Goal: Task Accomplishment & Management: Manage account settings

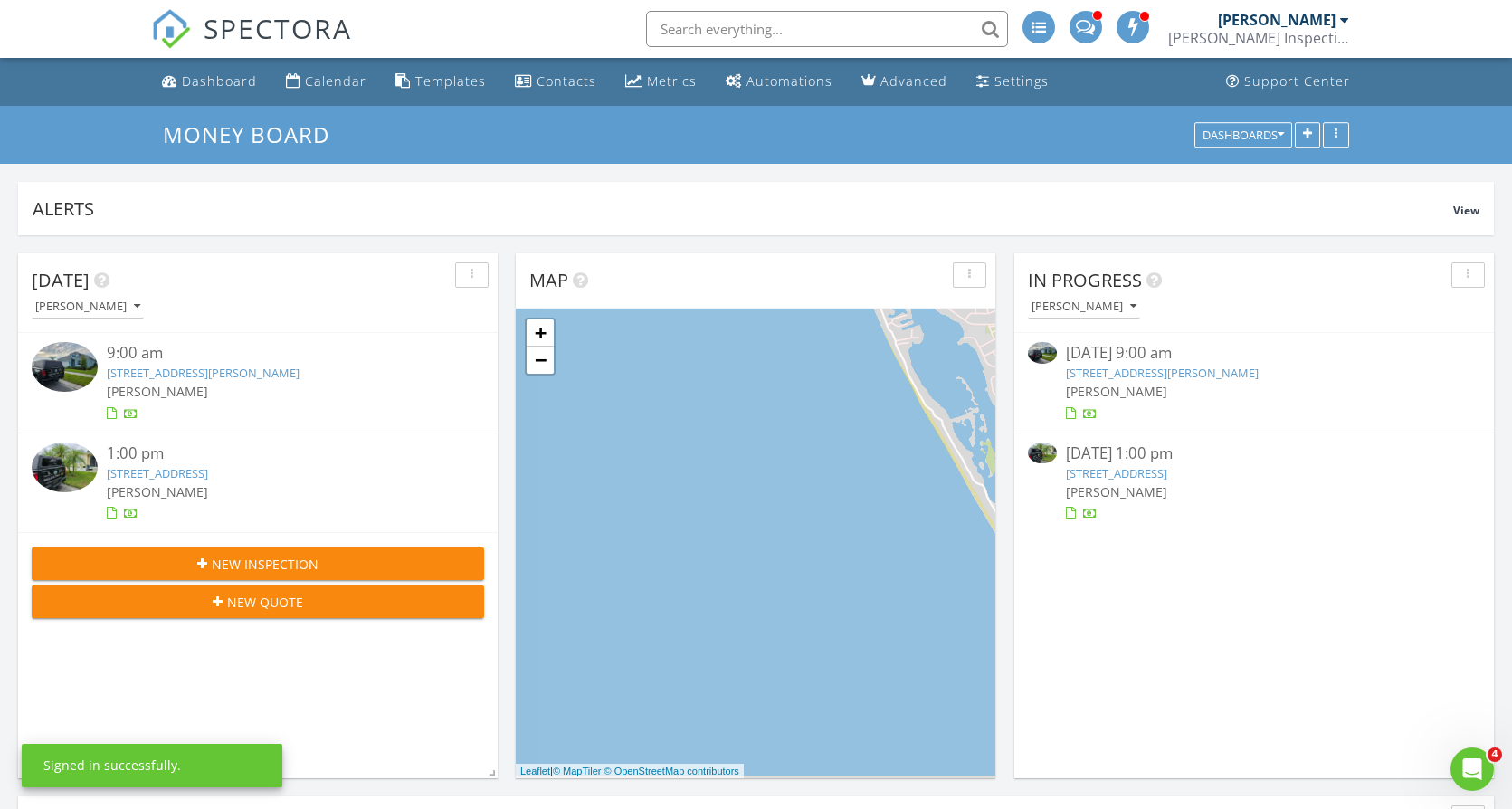
scroll to position [389, 479]
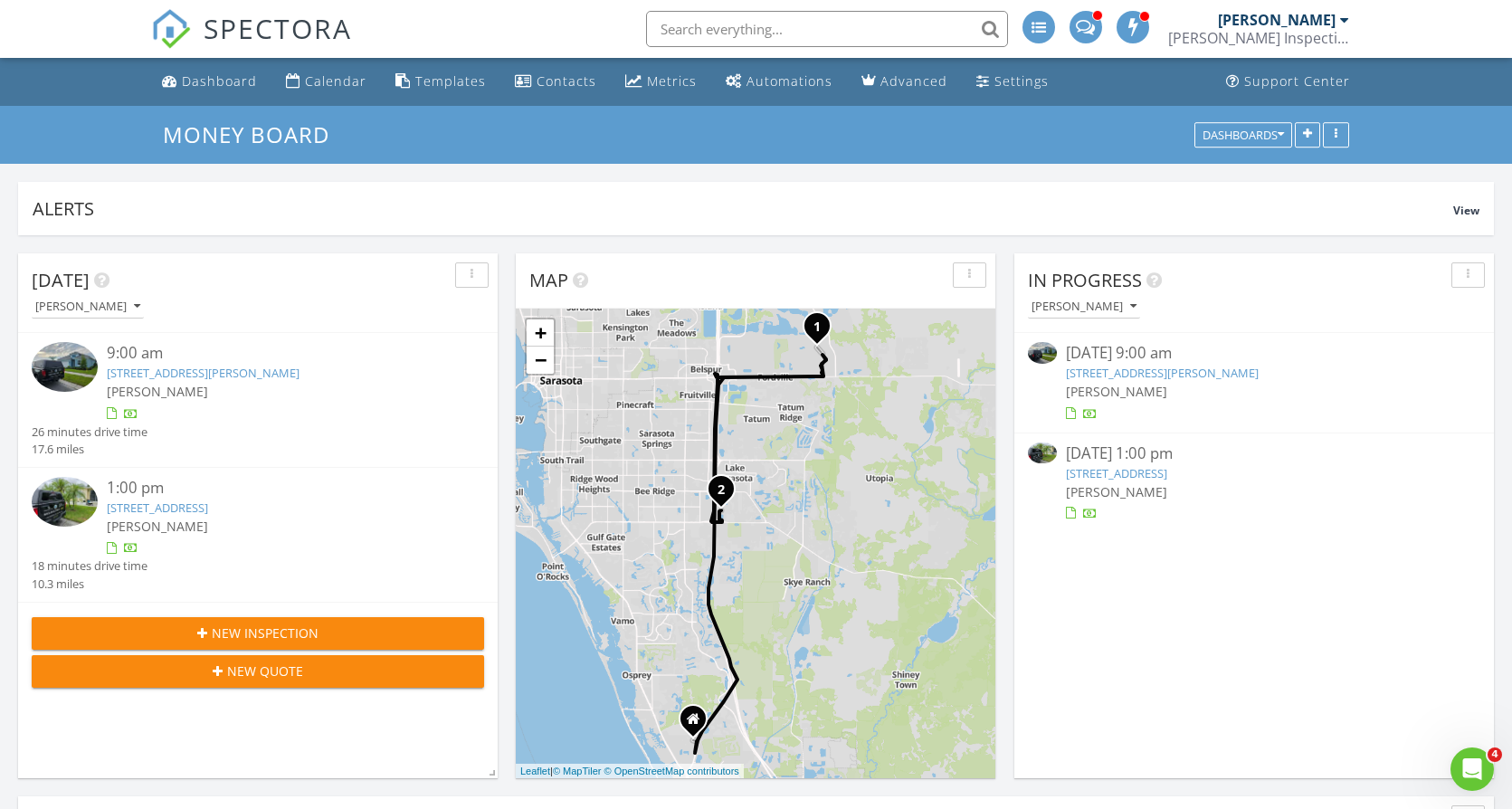
click at [229, 368] on link "8133 scarlett bush dr, Sarasota, FL 34240" at bounding box center [203, 373] width 193 height 17
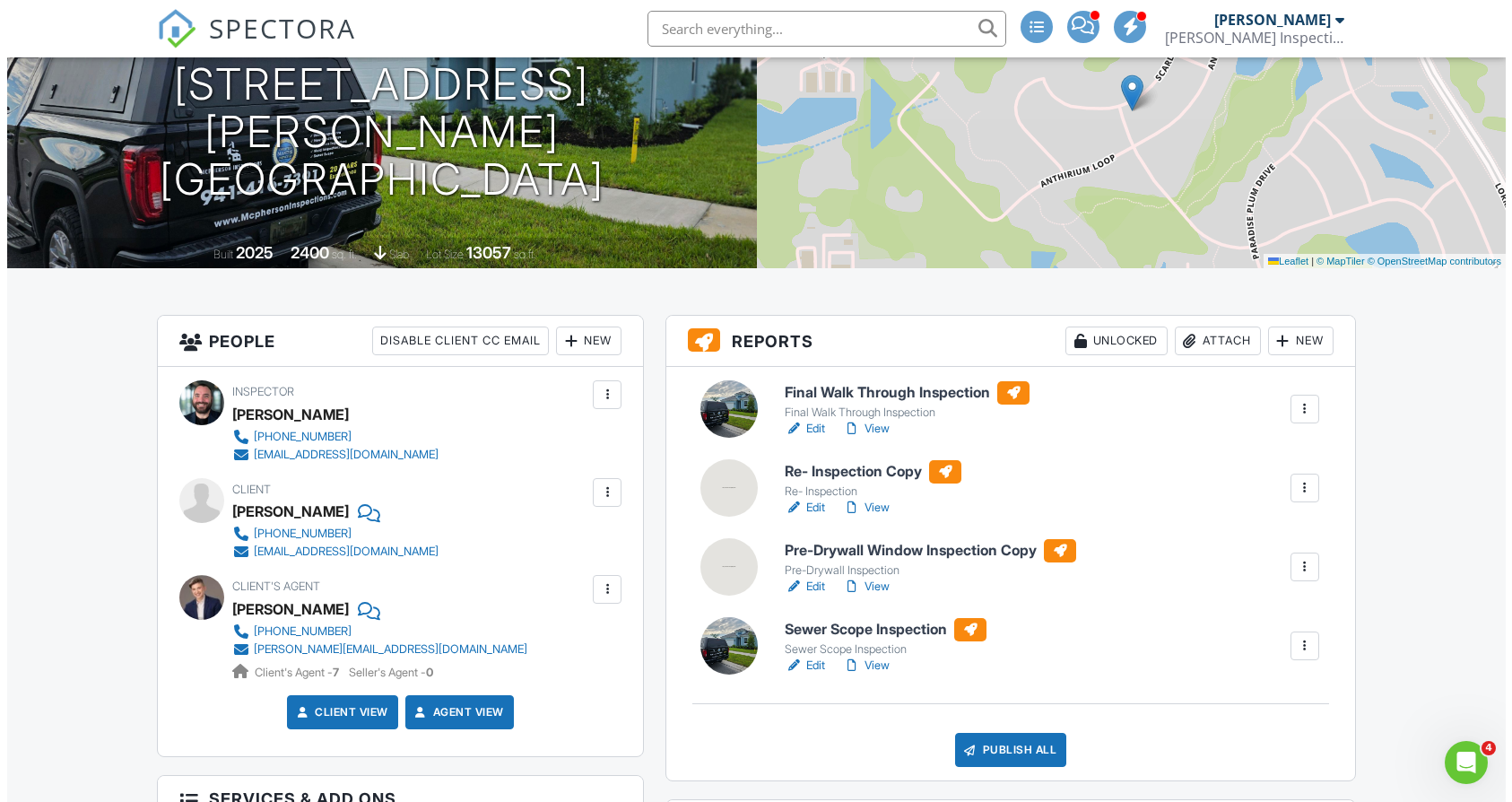
scroll to position [362, 0]
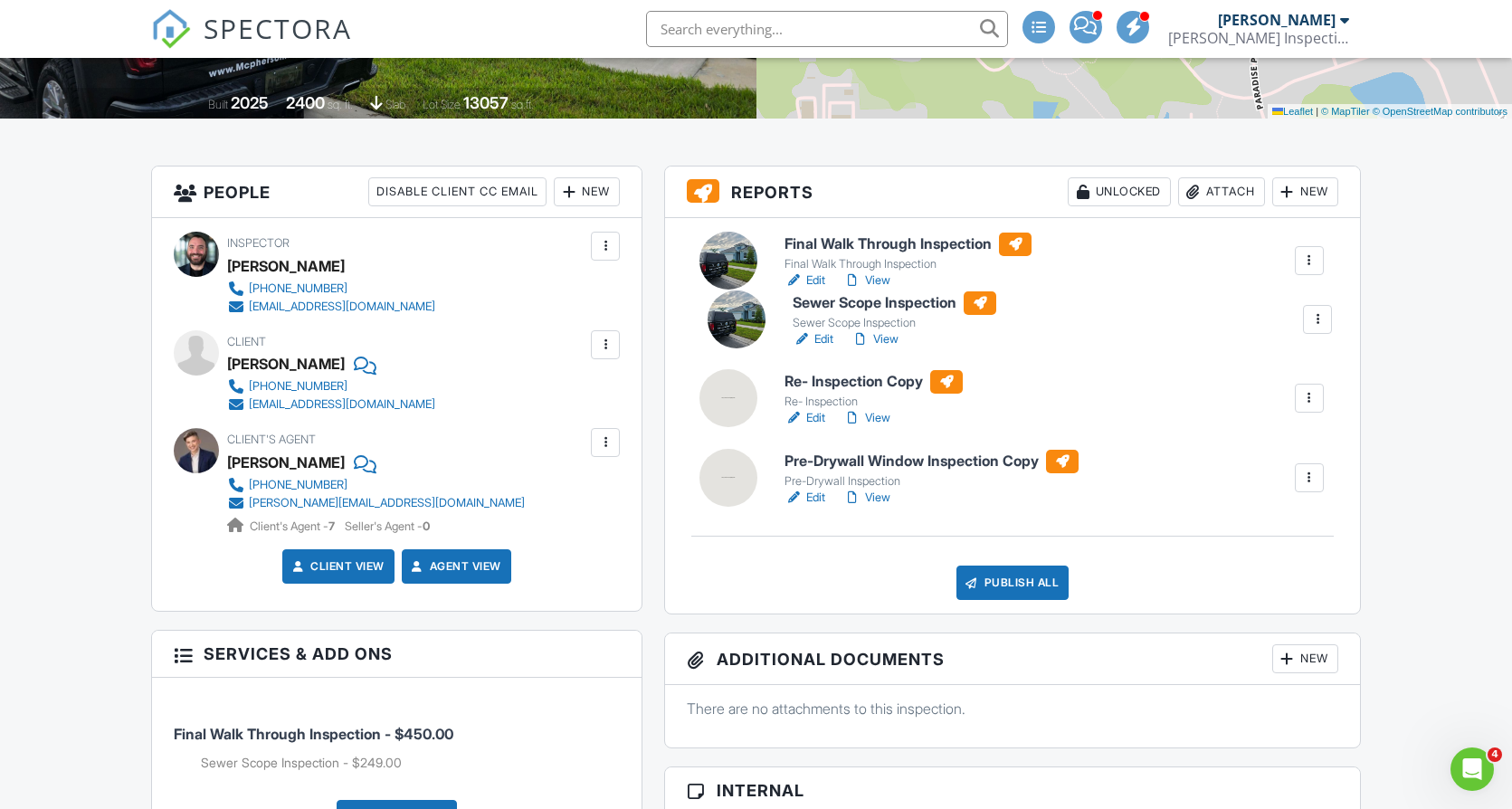
drag, startPoint x: 729, startPoint y: 506, endPoint x: 737, endPoint y: 326, distance: 180.2
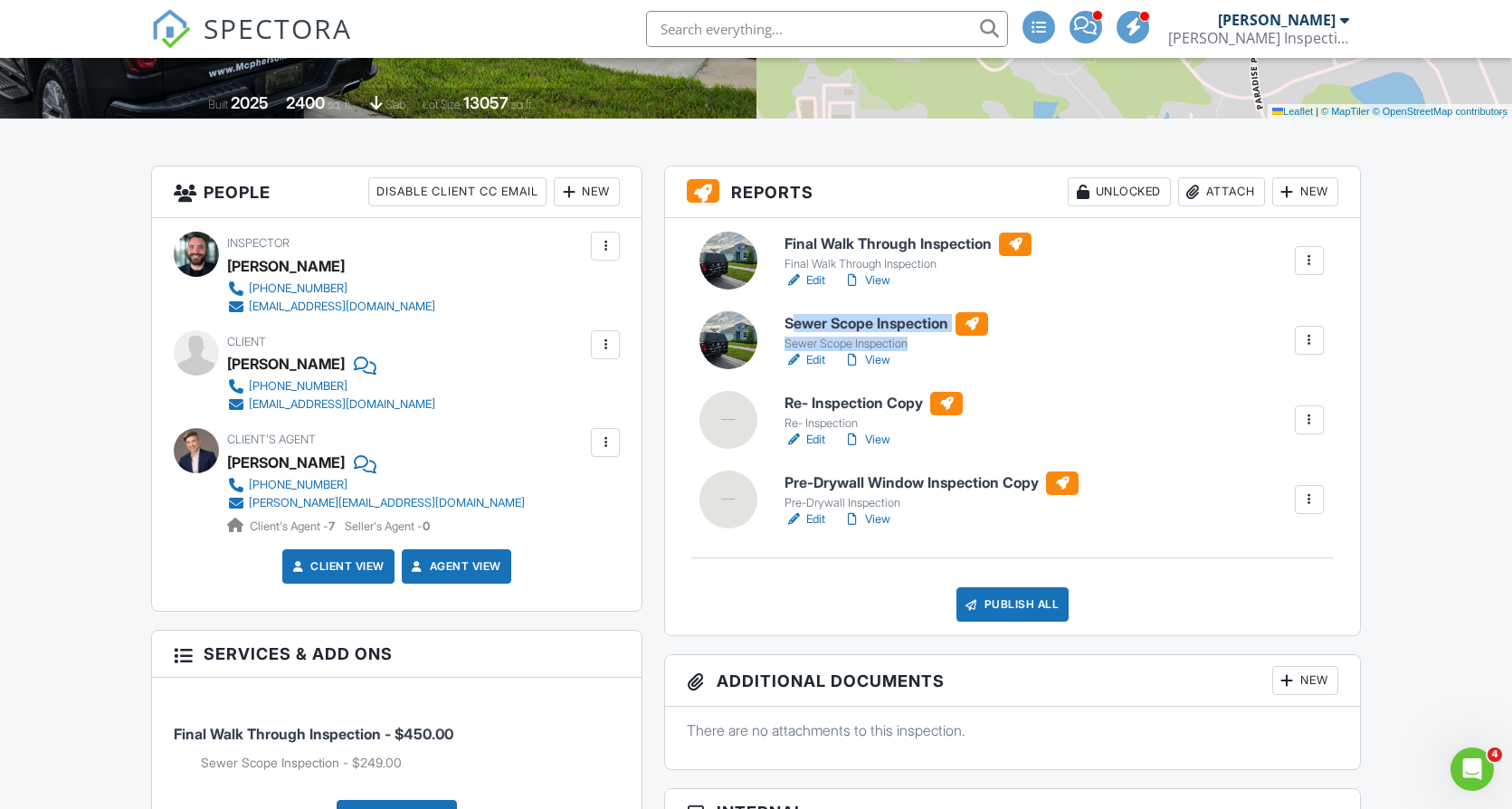
click at [1309, 416] on div at bounding box center [1310, 420] width 18 height 18
click at [1271, 561] on link "Delete" at bounding box center [1263, 561] width 109 height 20
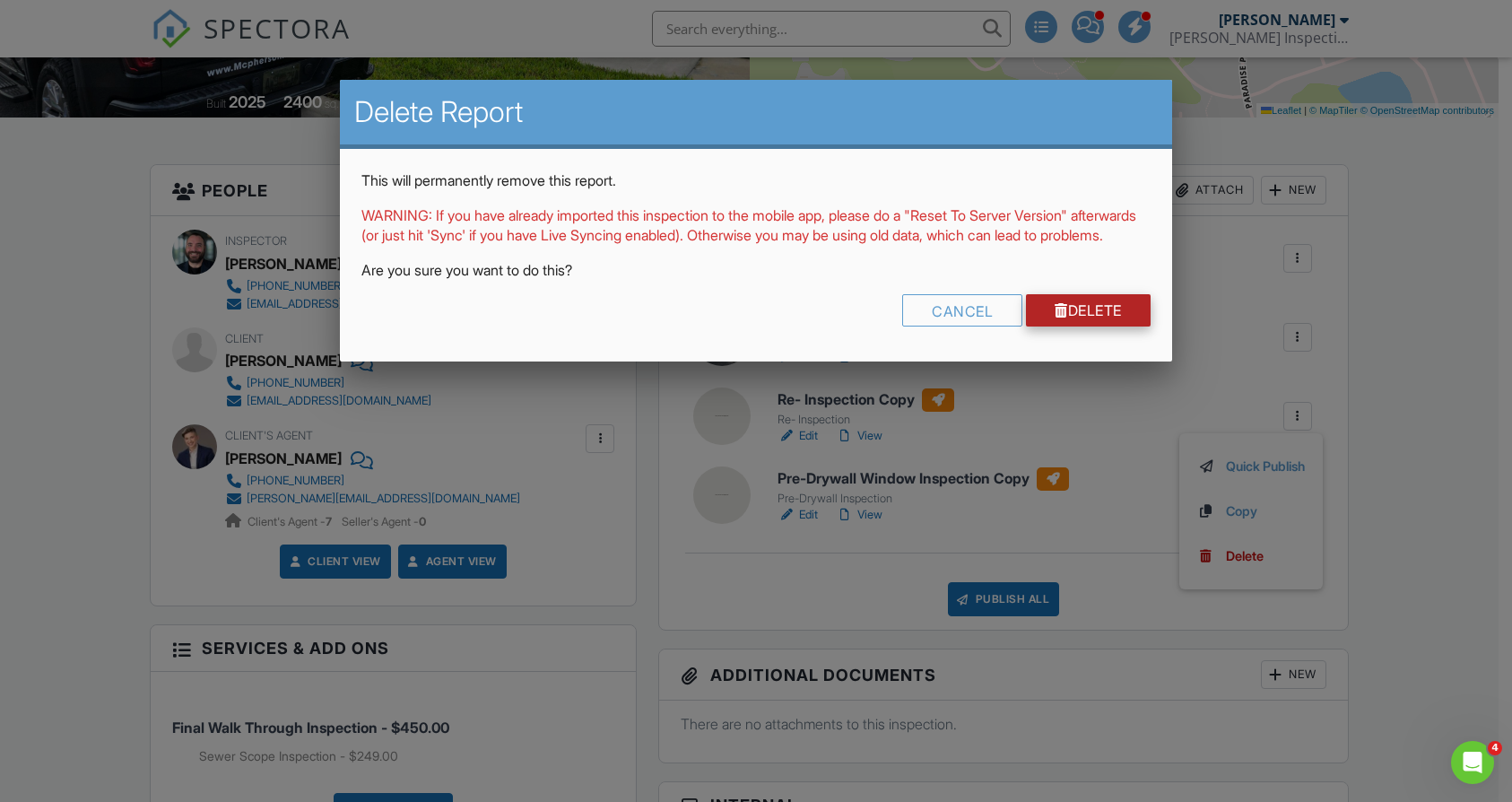
click at [1134, 319] on link "Delete" at bounding box center [1089, 309] width 125 height 32
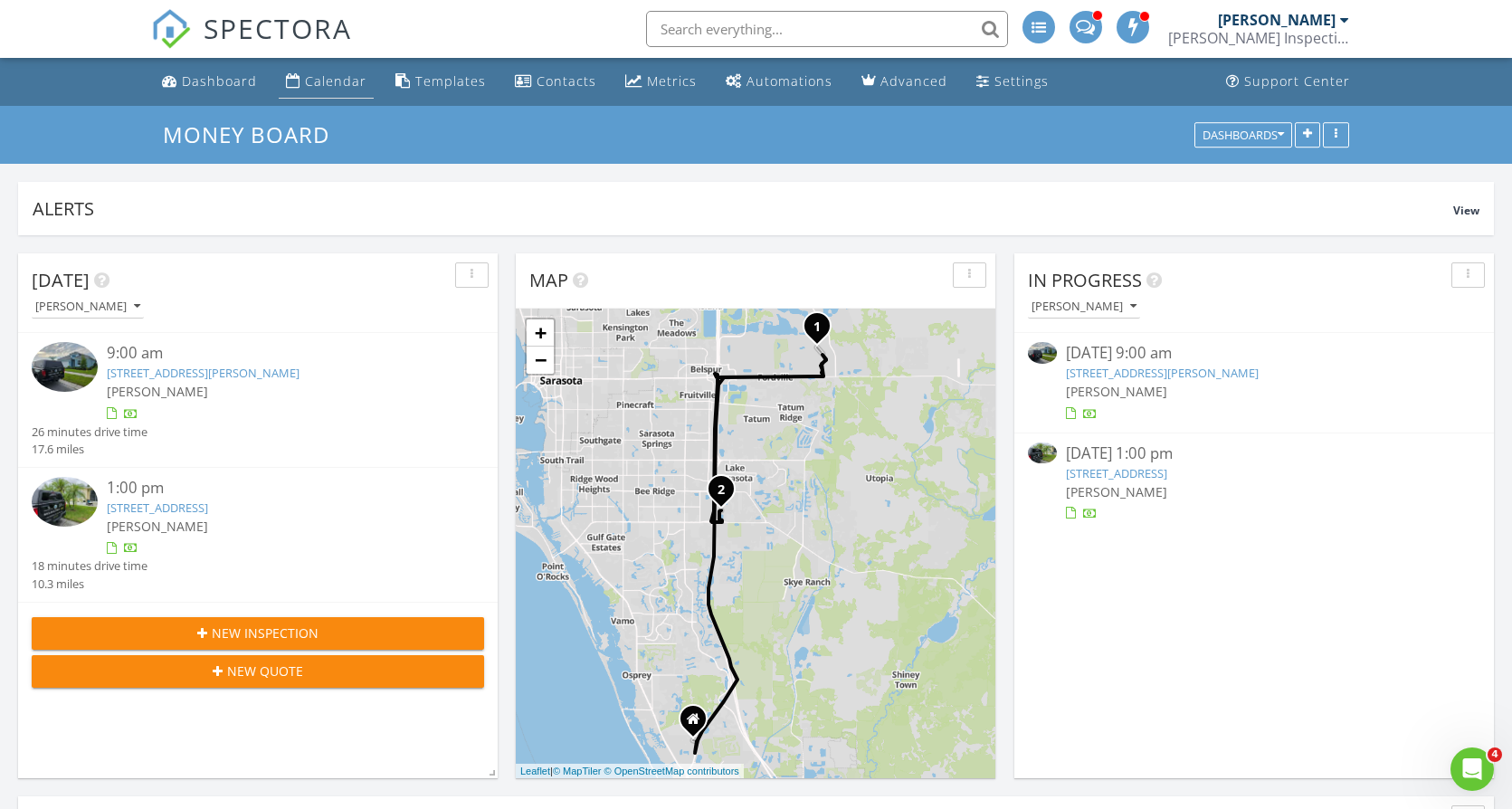
click at [327, 65] on li "Calendar" at bounding box center [326, 82] width 103 height 48
click at [349, 81] on div "Calendar" at bounding box center [335, 80] width 62 height 18
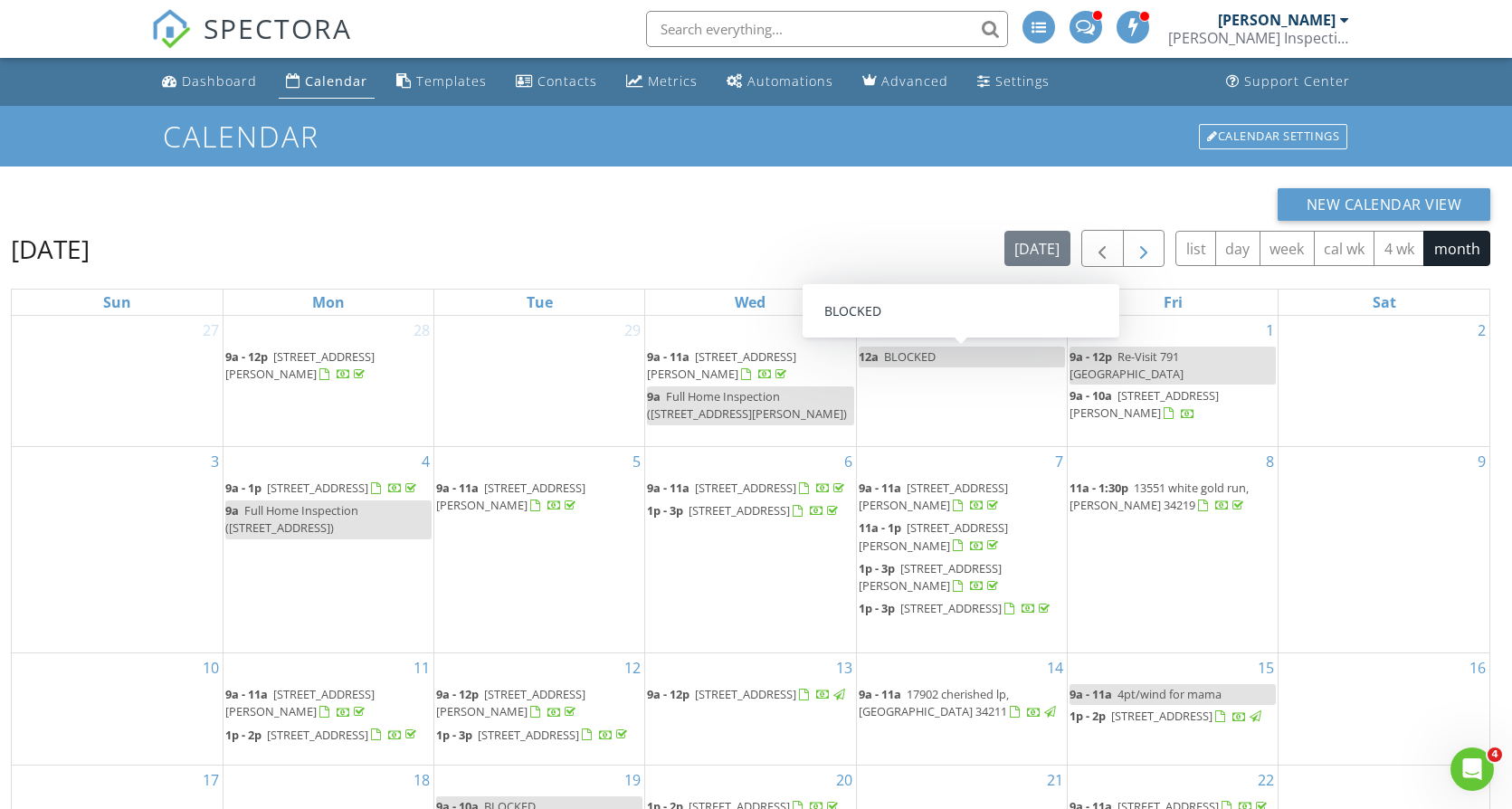
click at [1162, 252] on button "button" at bounding box center [1144, 248] width 42 height 37
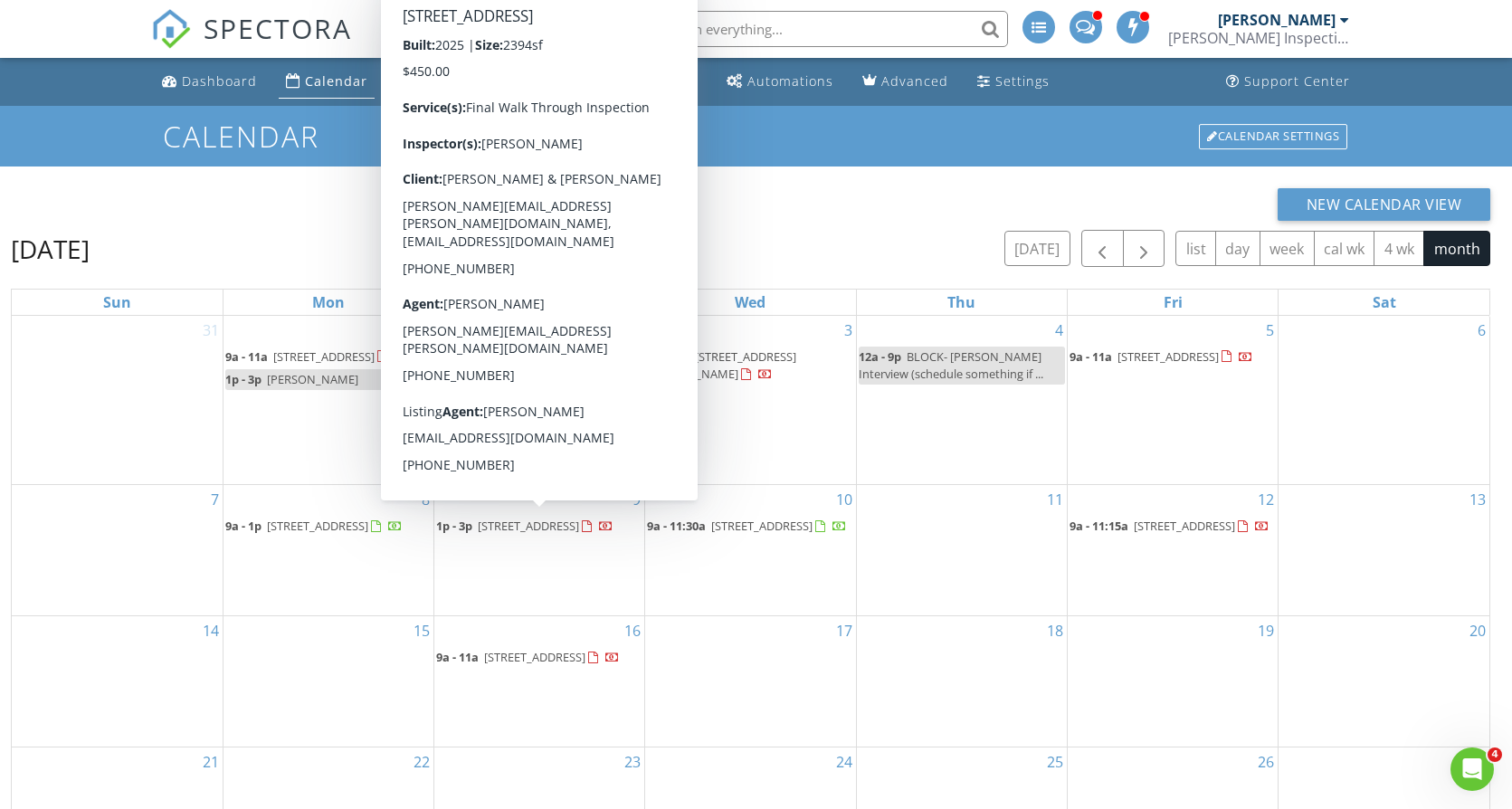
click at [551, 524] on span "6908 Prairie Oak Wy Lot 64, Nokomis 34275" at bounding box center [528, 525] width 102 height 17
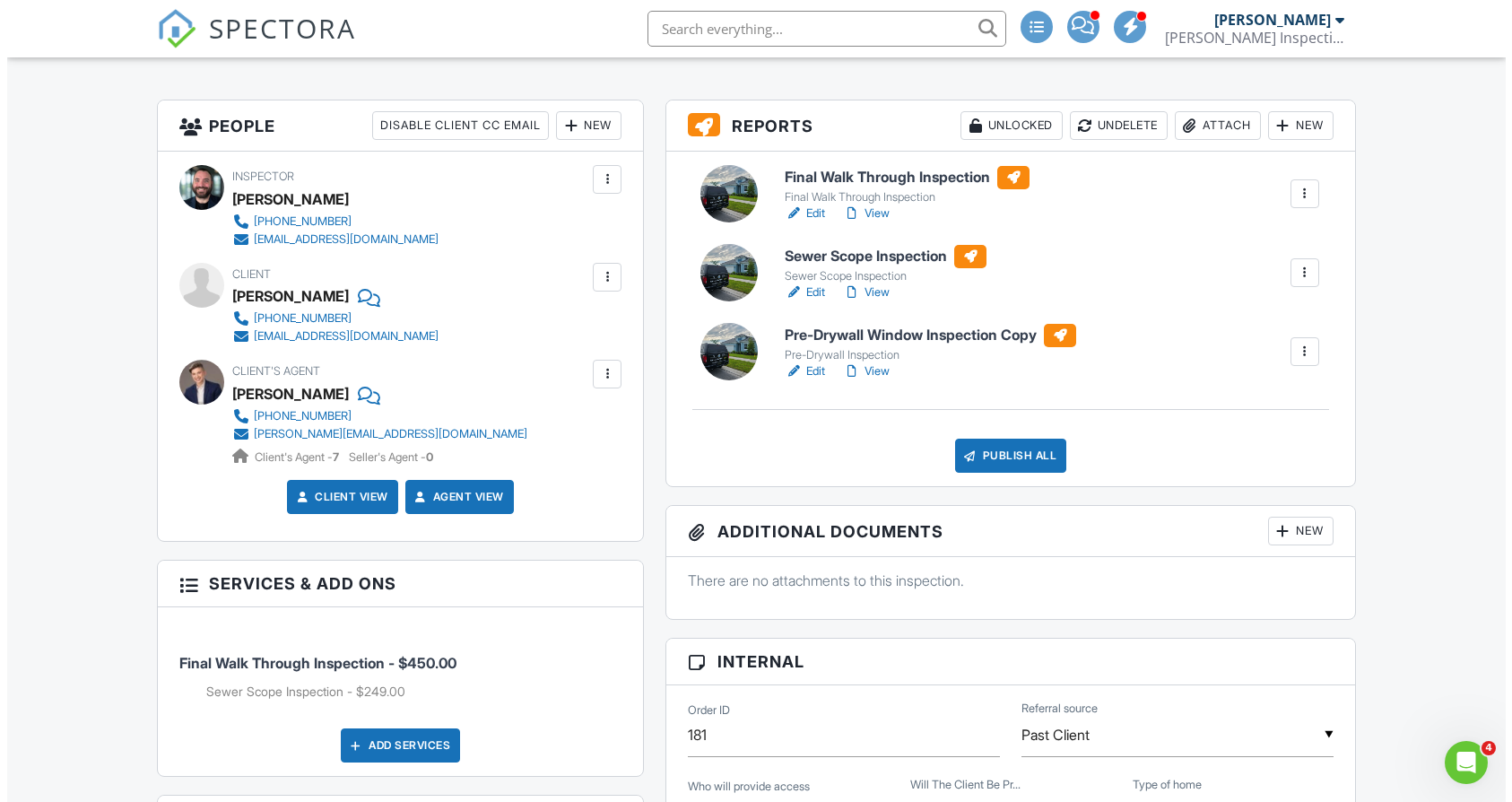
scroll to position [334, 0]
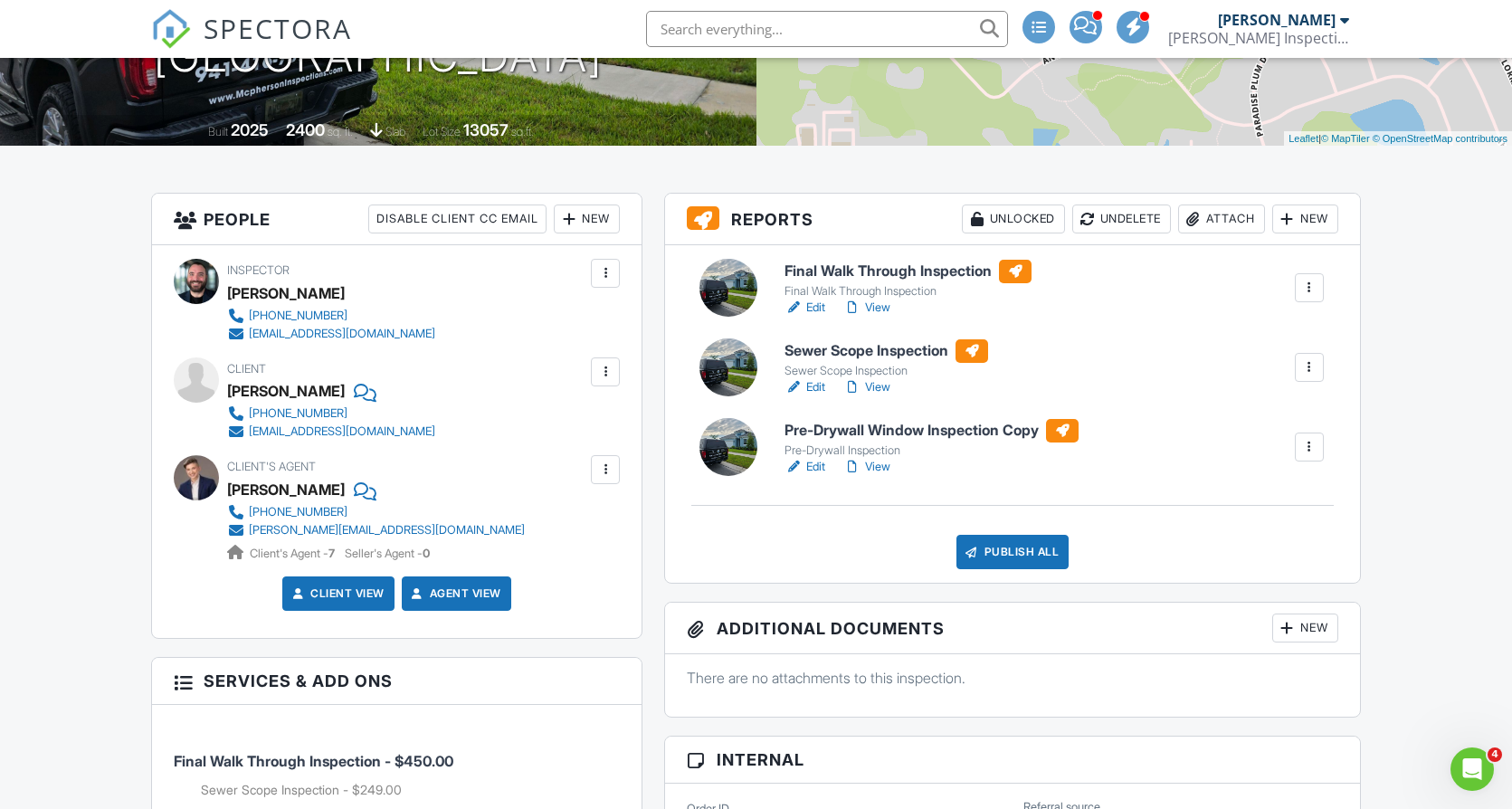
click at [1290, 453] on div "Pre-Drywall Window Inspection Copy Pre-Drywall Inspection Edit View Quick Publi…" at bounding box center [1053, 448] width 561 height 58
click at [1302, 447] on div at bounding box center [1310, 447] width 18 height 18
click at [1264, 594] on div "Delete" at bounding box center [1255, 588] width 38 height 20
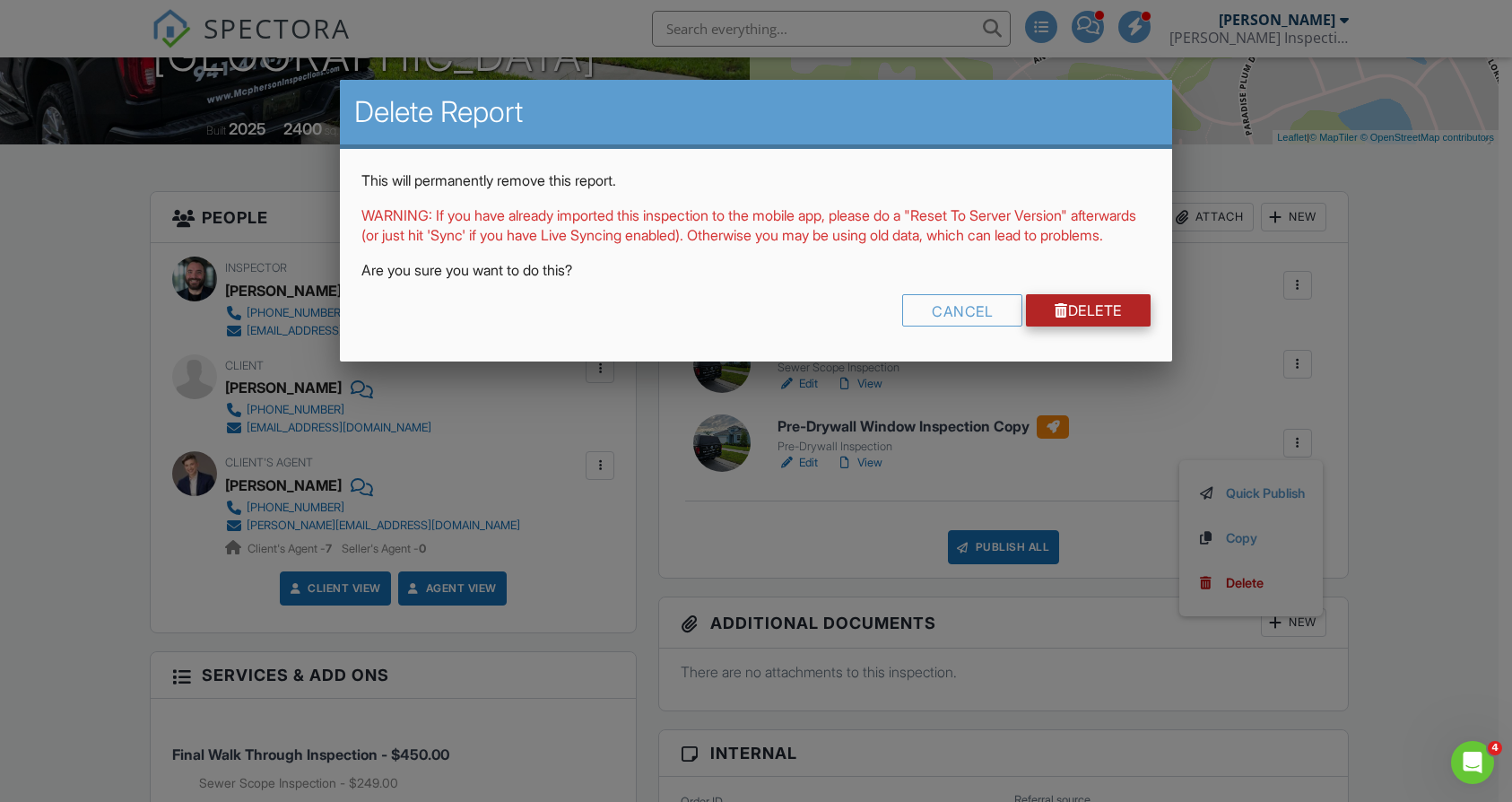
click at [1109, 322] on link "Delete" at bounding box center [1089, 309] width 125 height 32
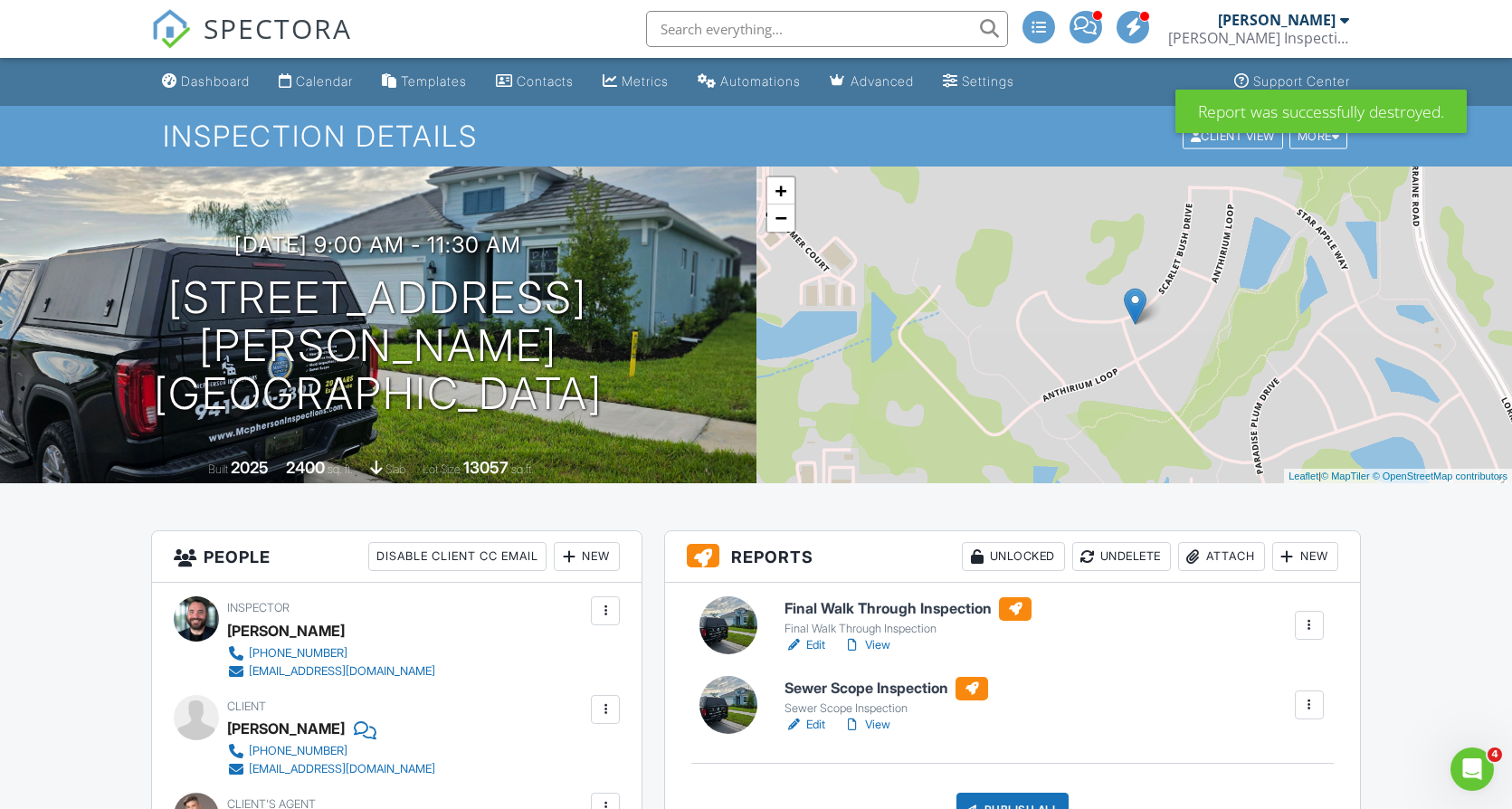
scroll to position [183, 0]
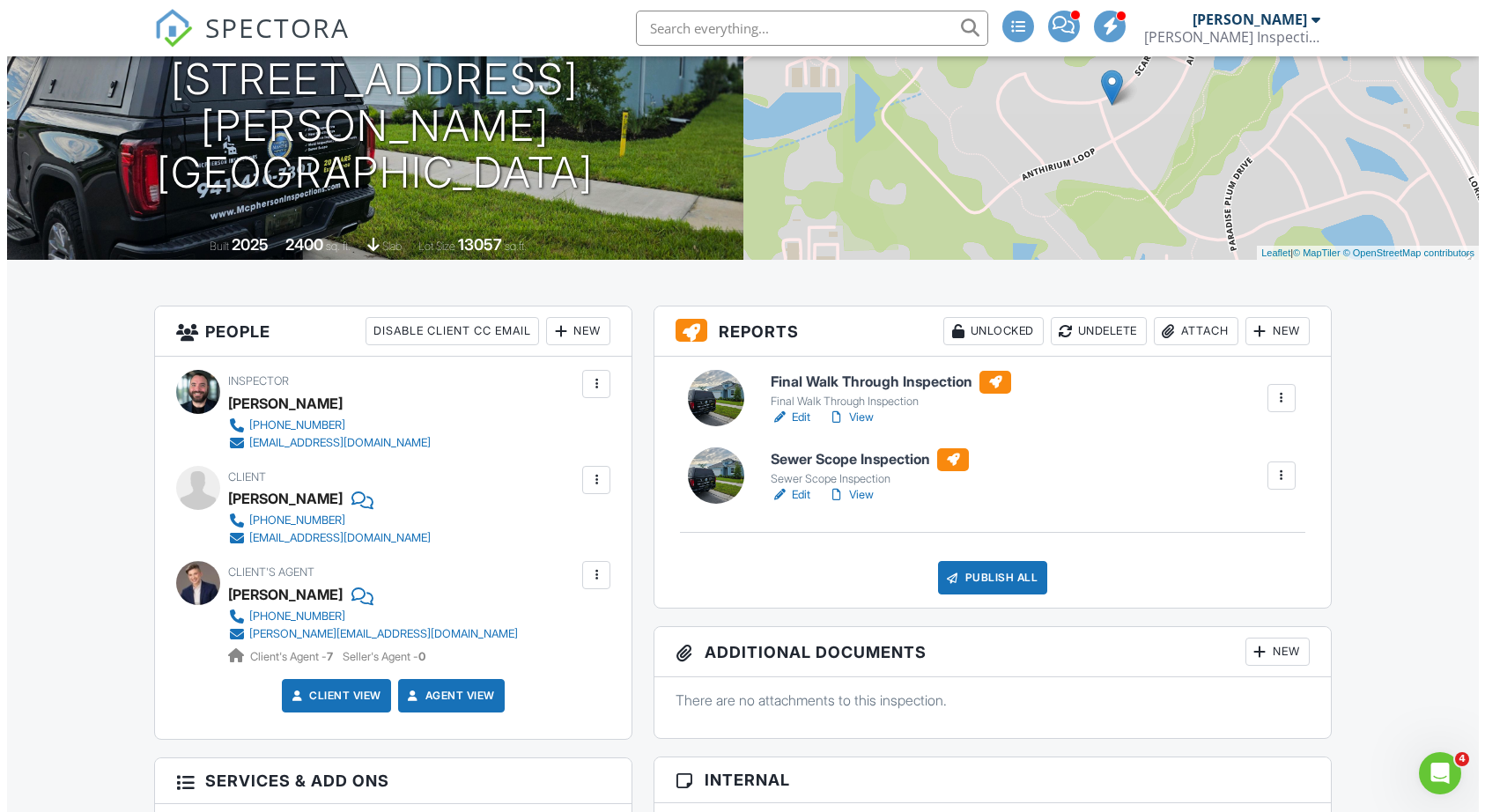
scroll to position [435, 0]
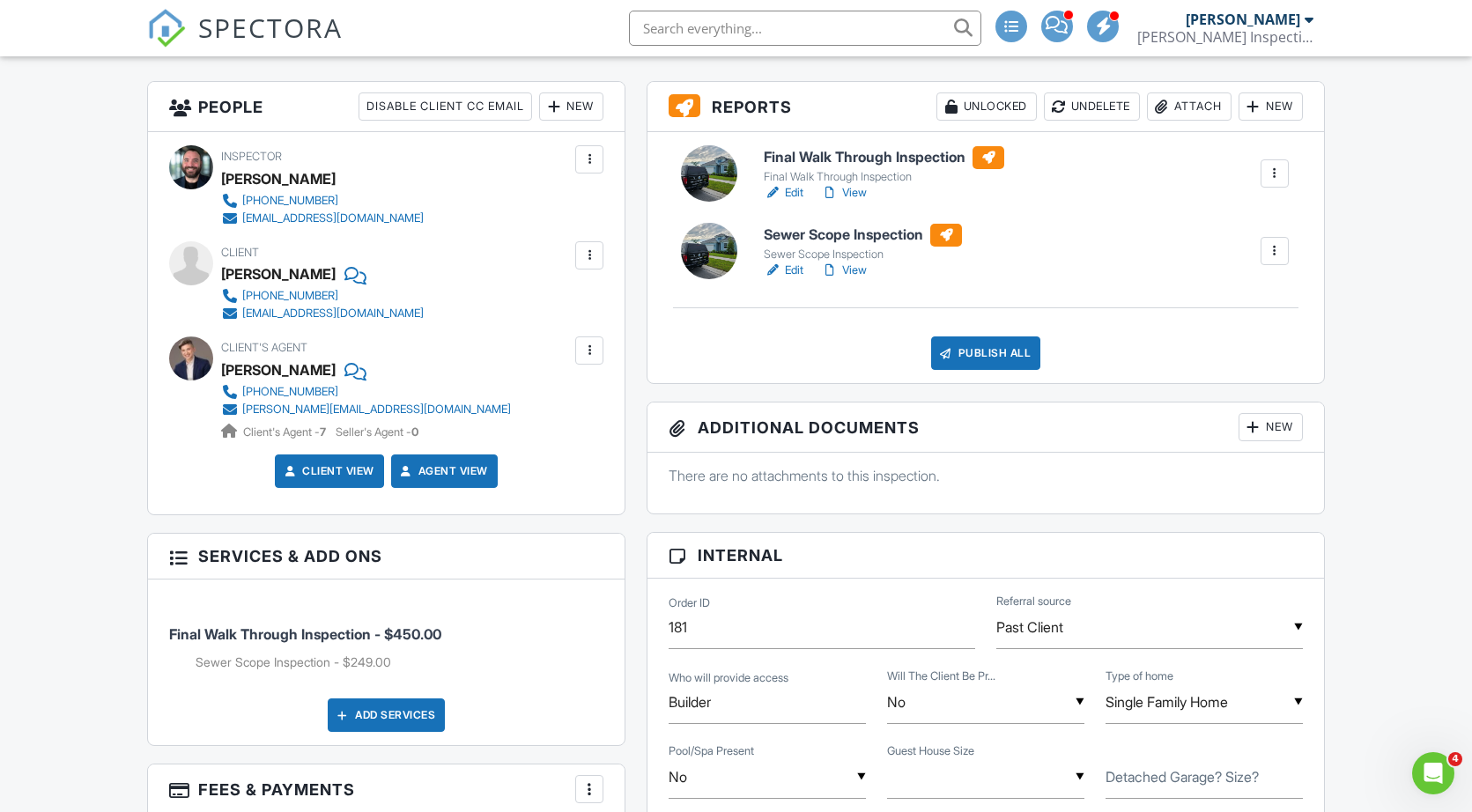
click at [1017, 352] on div "Publish All" at bounding box center [986, 352] width 110 height 33
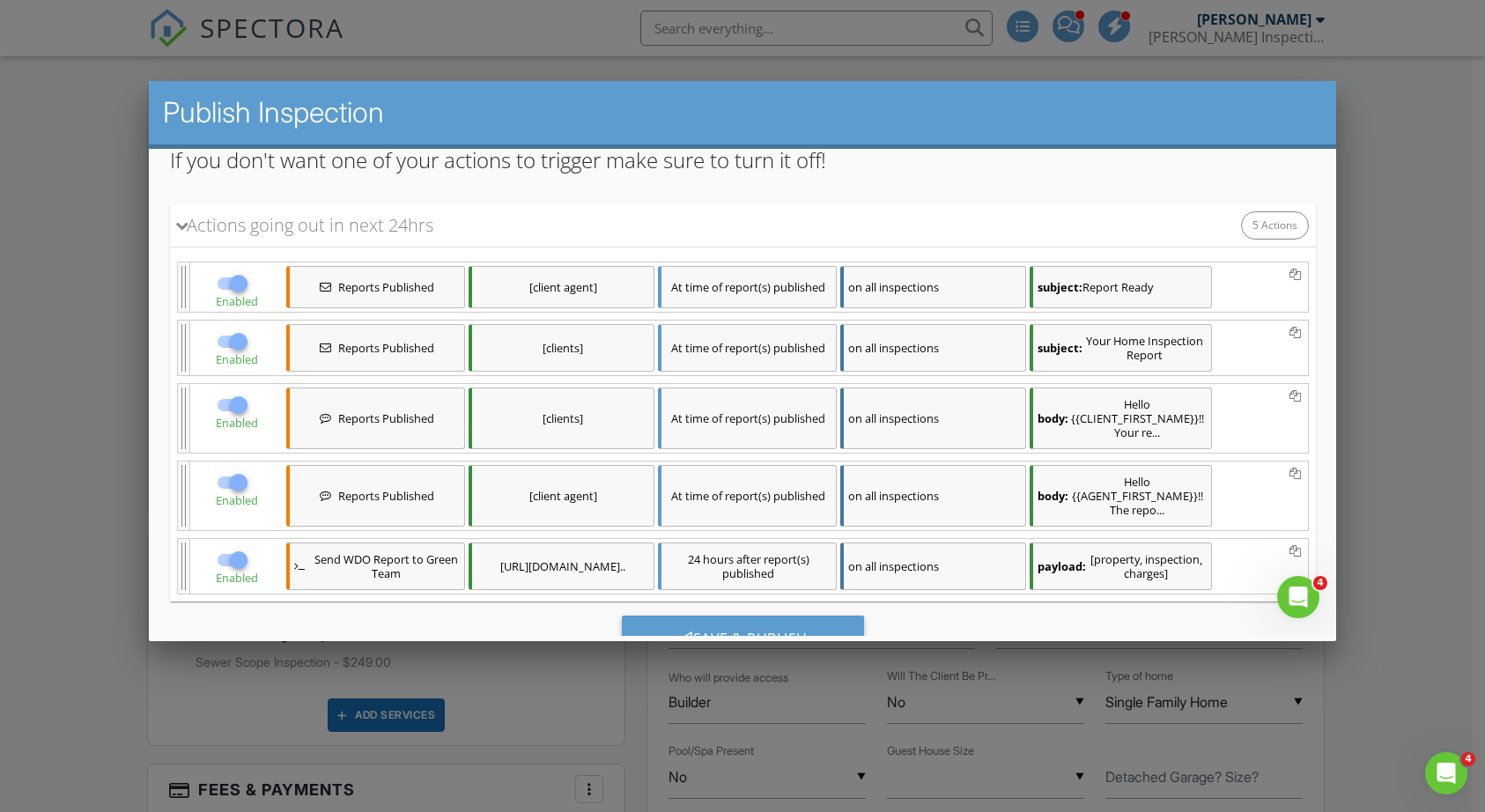
scroll to position [282, 0]
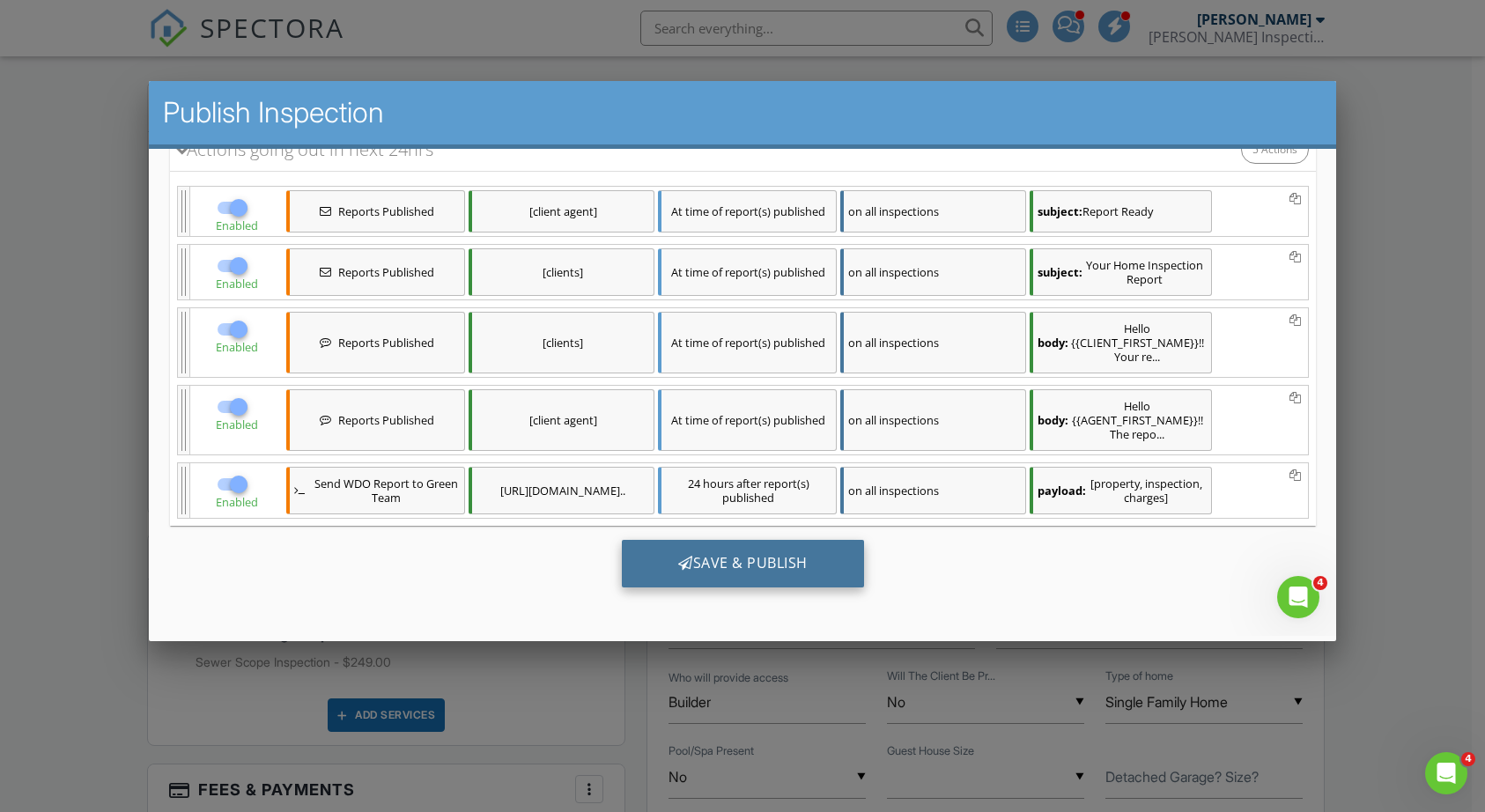
click at [805, 561] on div "Save & Publish" at bounding box center [742, 563] width 242 height 48
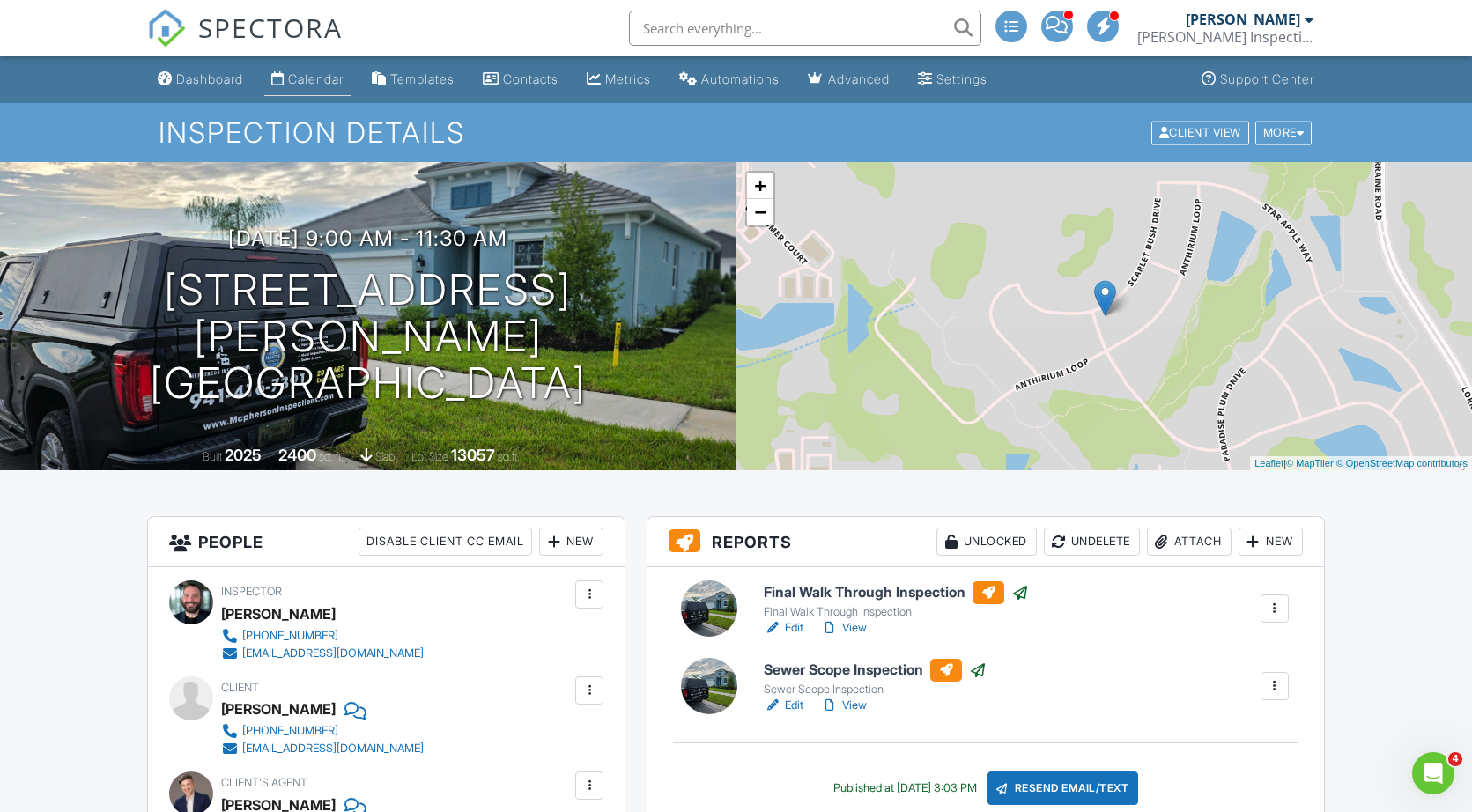
click at [343, 81] on div "Calendar" at bounding box center [316, 78] width 56 height 15
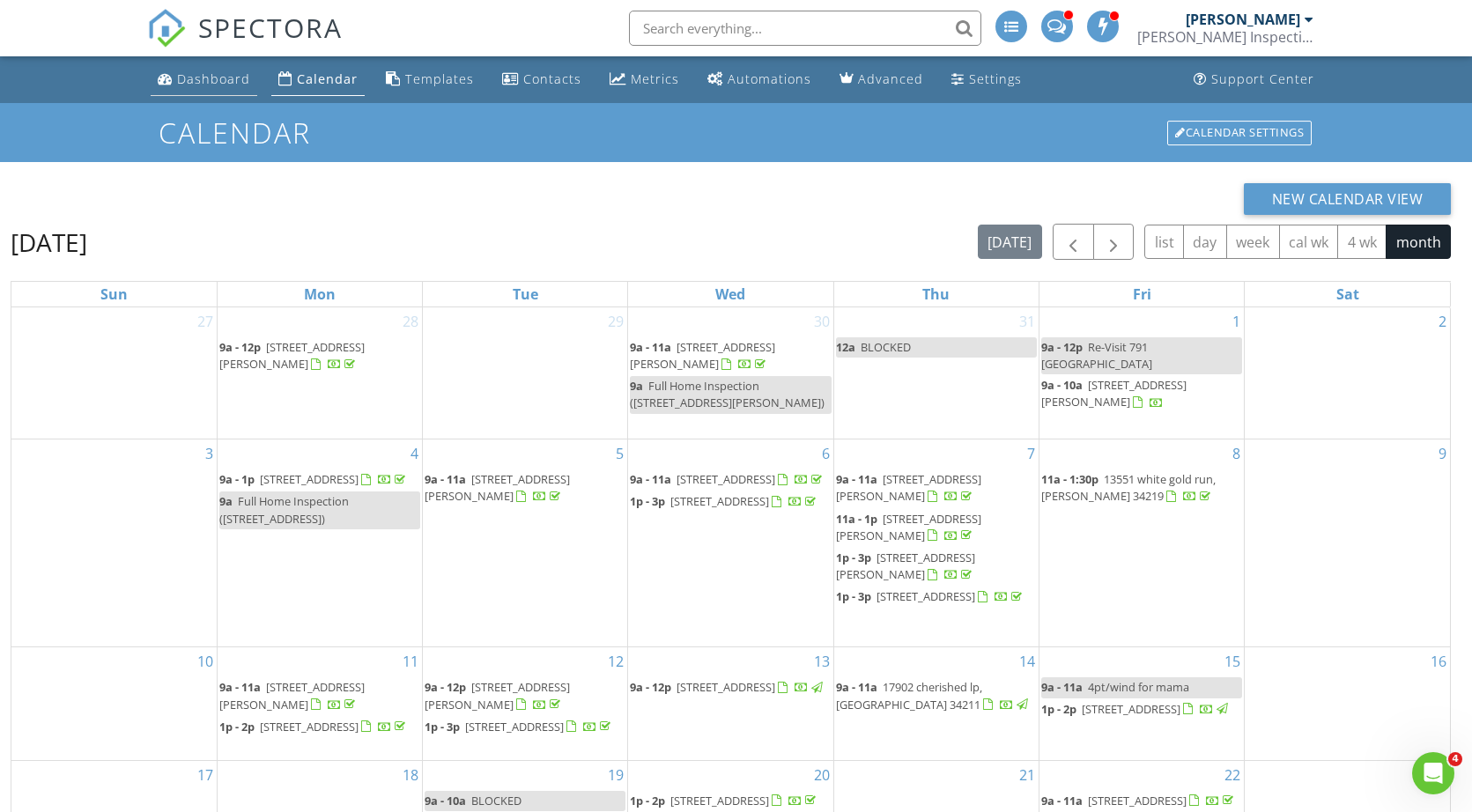
click at [217, 85] on div "Dashboard" at bounding box center [213, 78] width 73 height 17
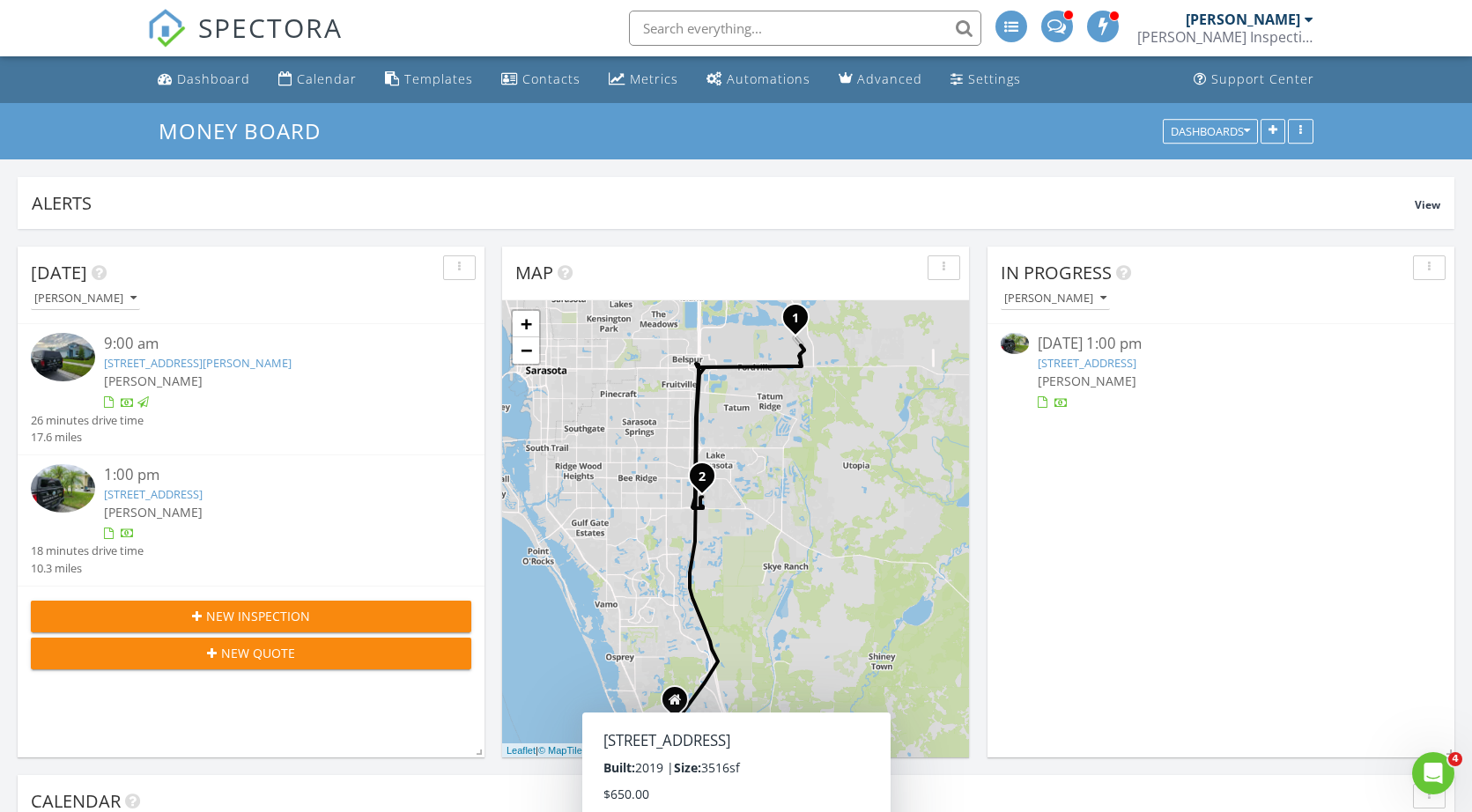
scroll to position [405, 0]
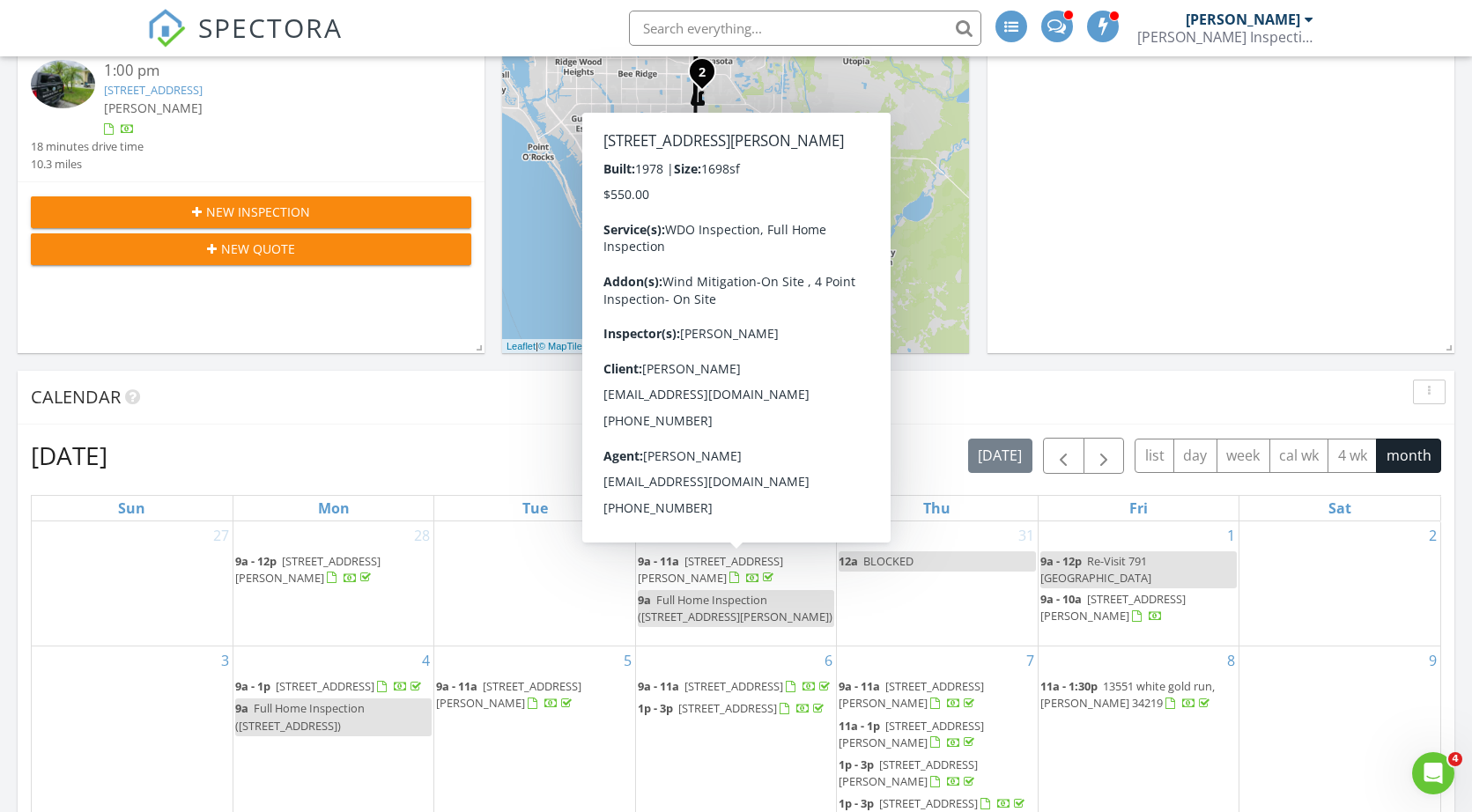
click at [388, 398] on div "Calendar" at bounding box center [722, 397] width 1384 height 26
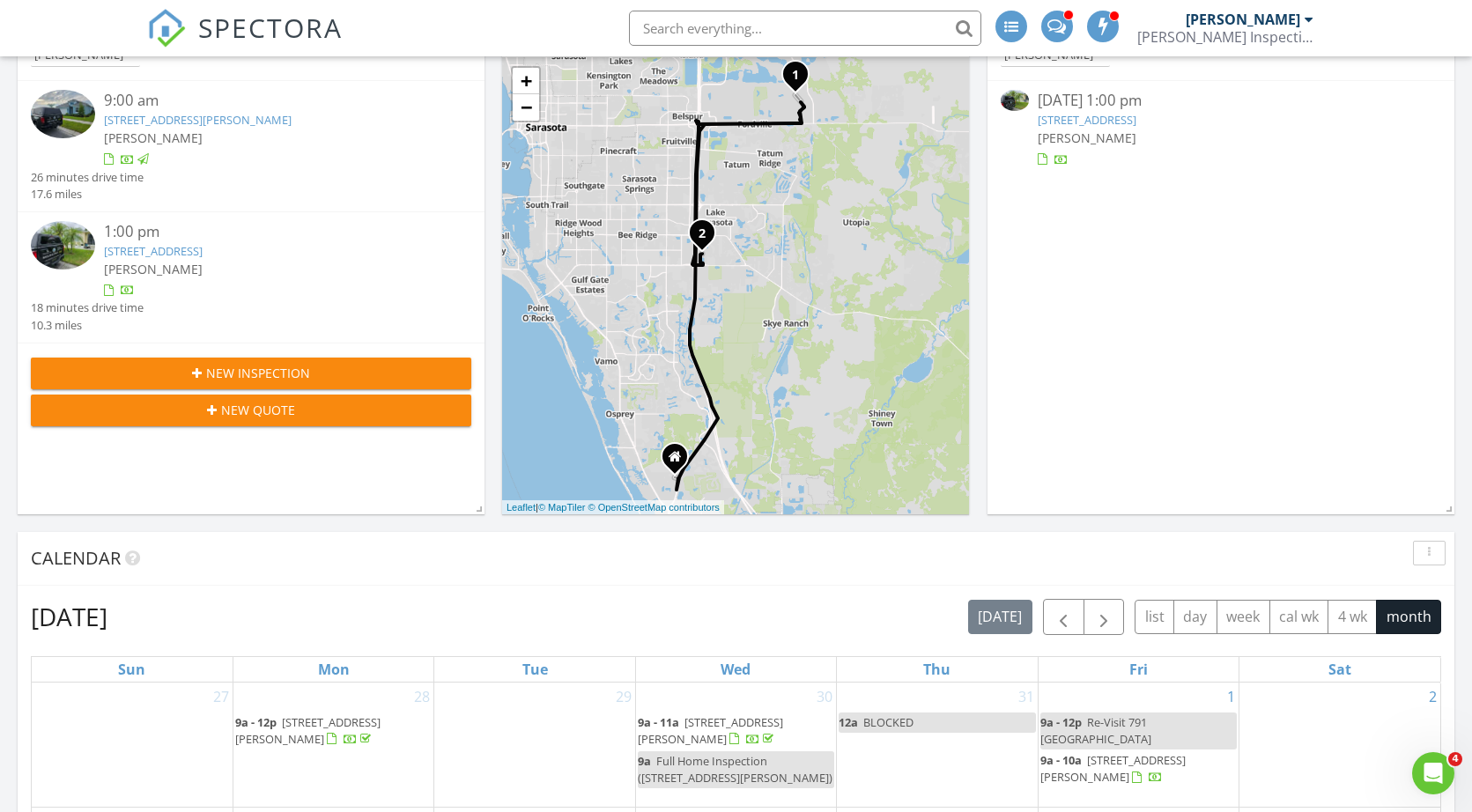
scroll to position [0, 0]
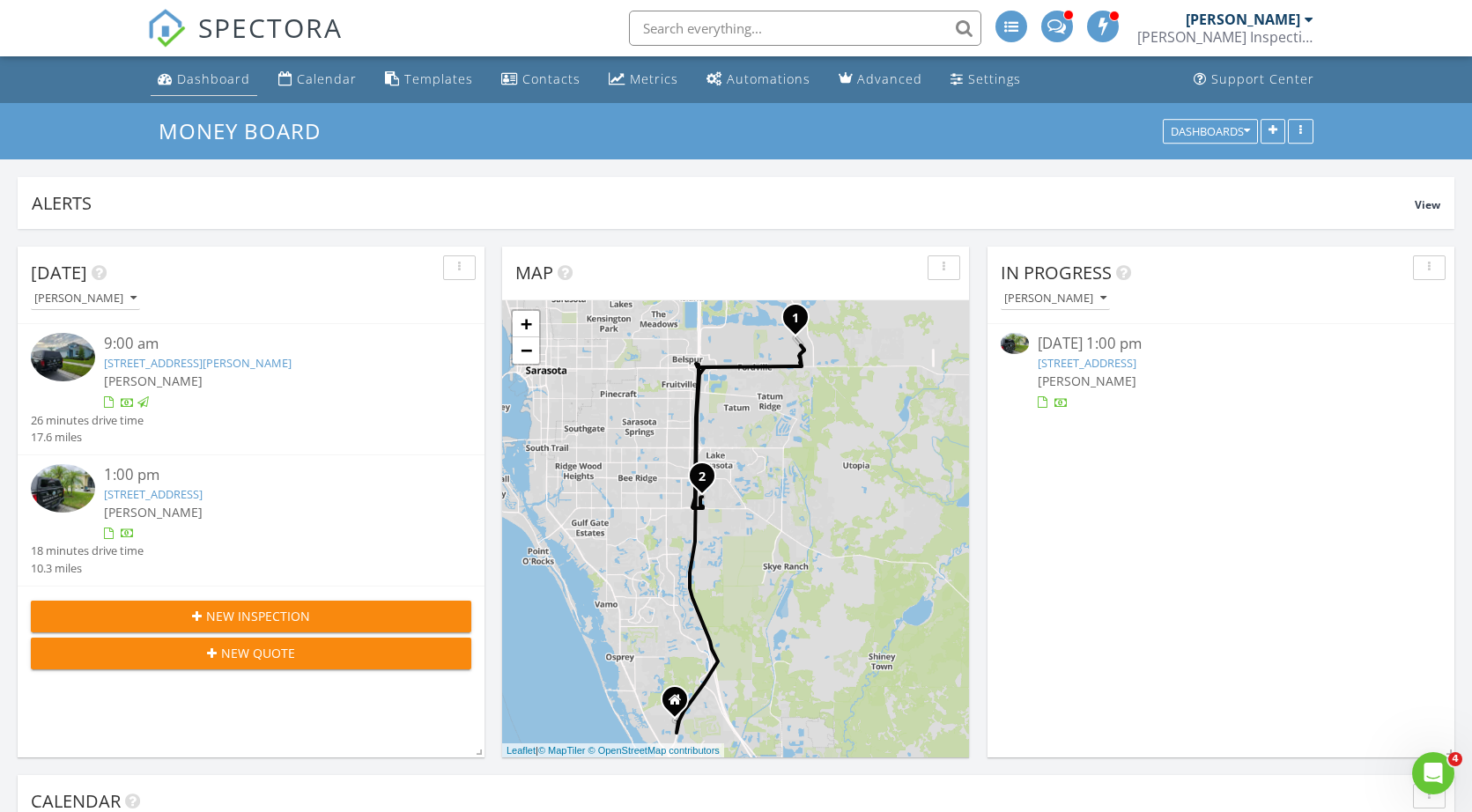
click at [204, 76] on div "Dashboard" at bounding box center [213, 78] width 73 height 17
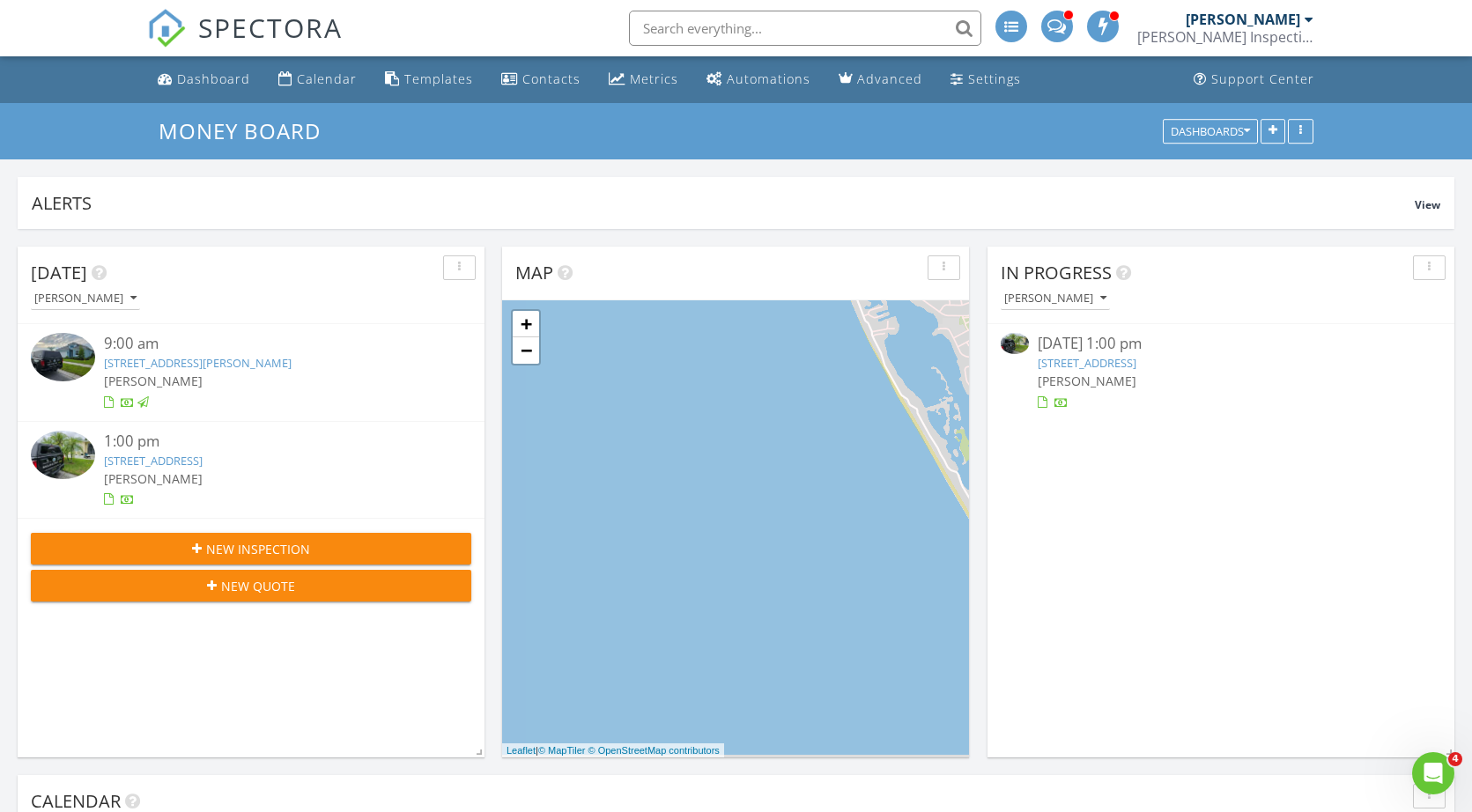
scroll to position [379, 467]
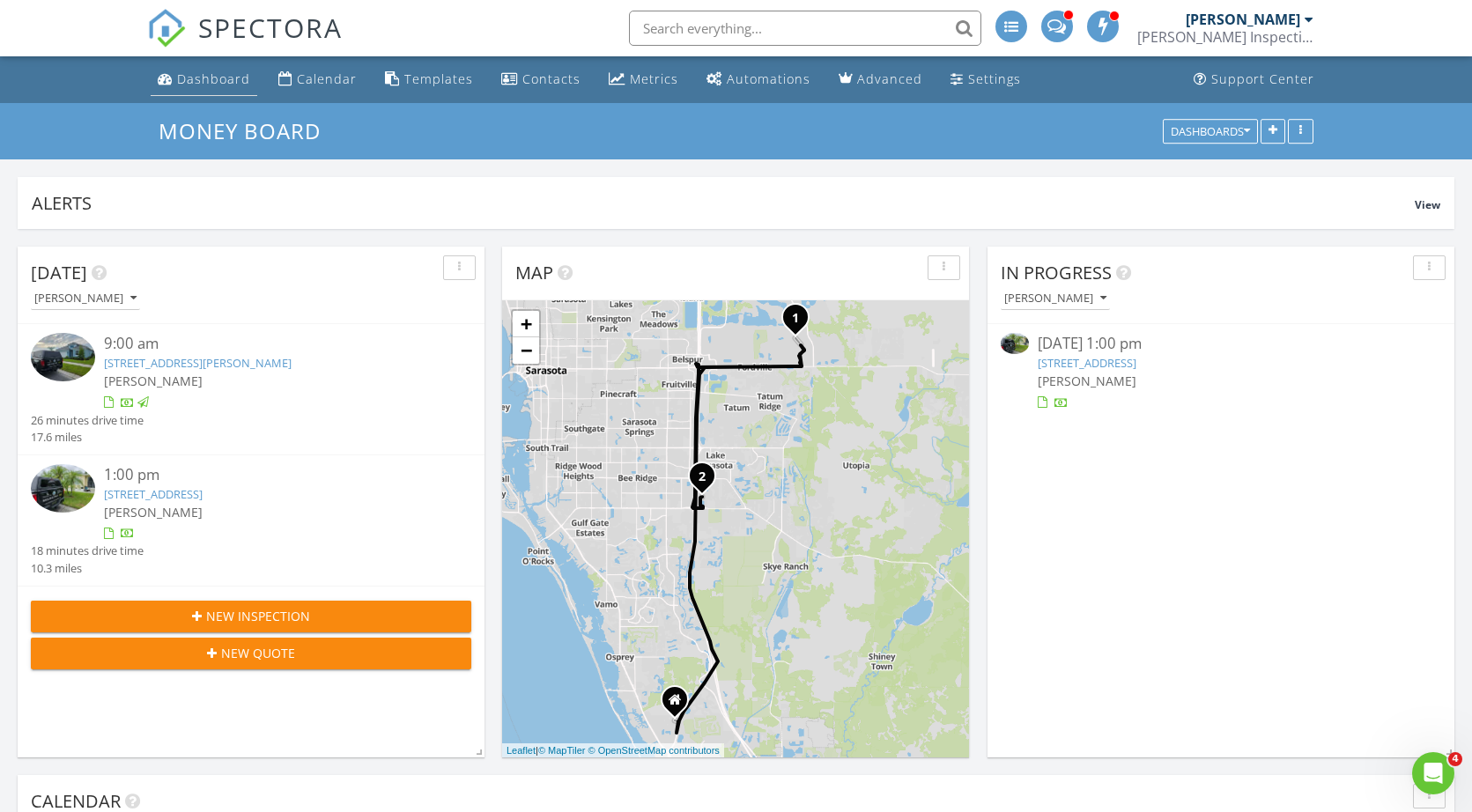
click at [251, 84] on link "Dashboard" at bounding box center [203, 80] width 107 height 32
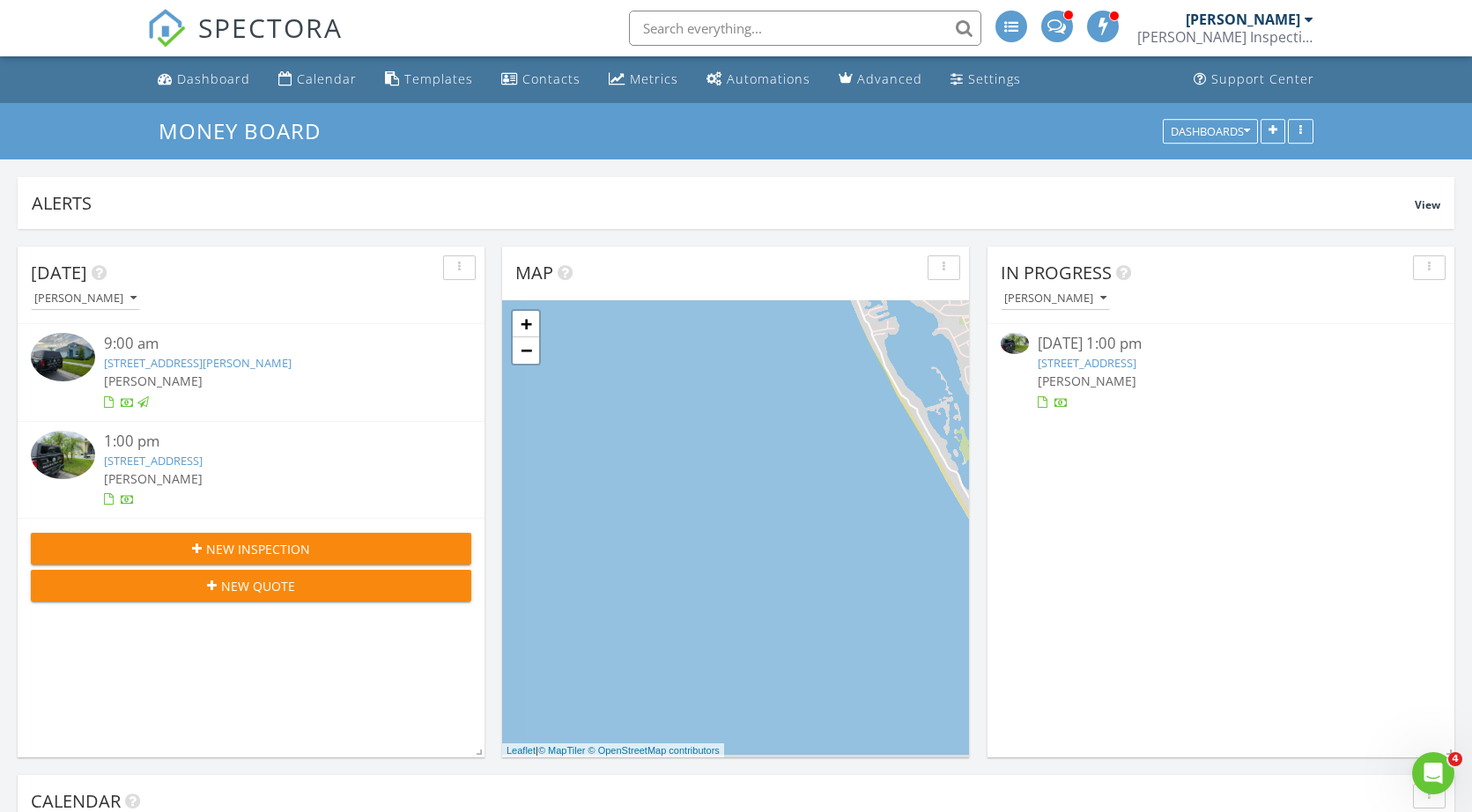
scroll to position [379, 467]
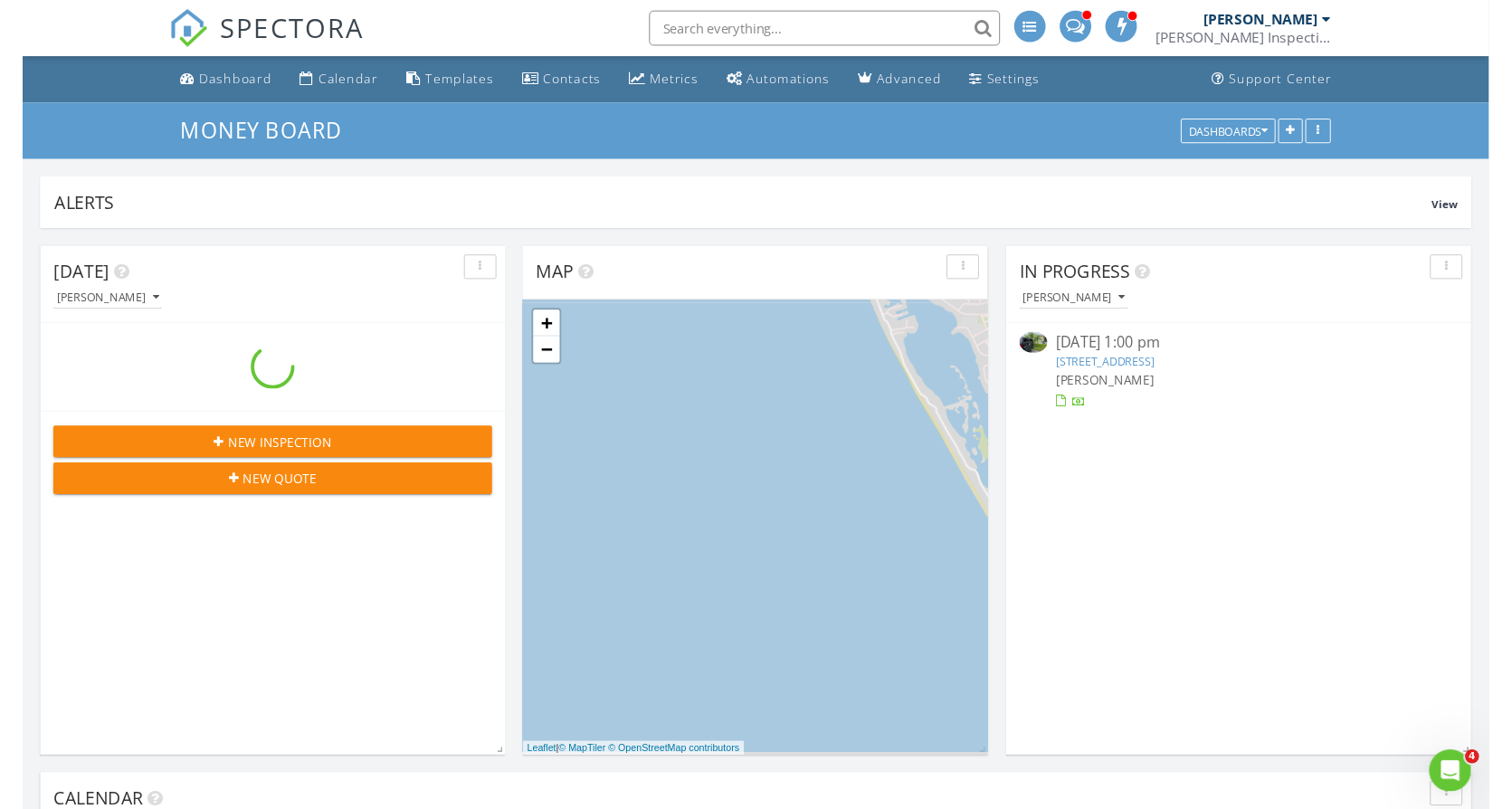
scroll to position [389, 479]
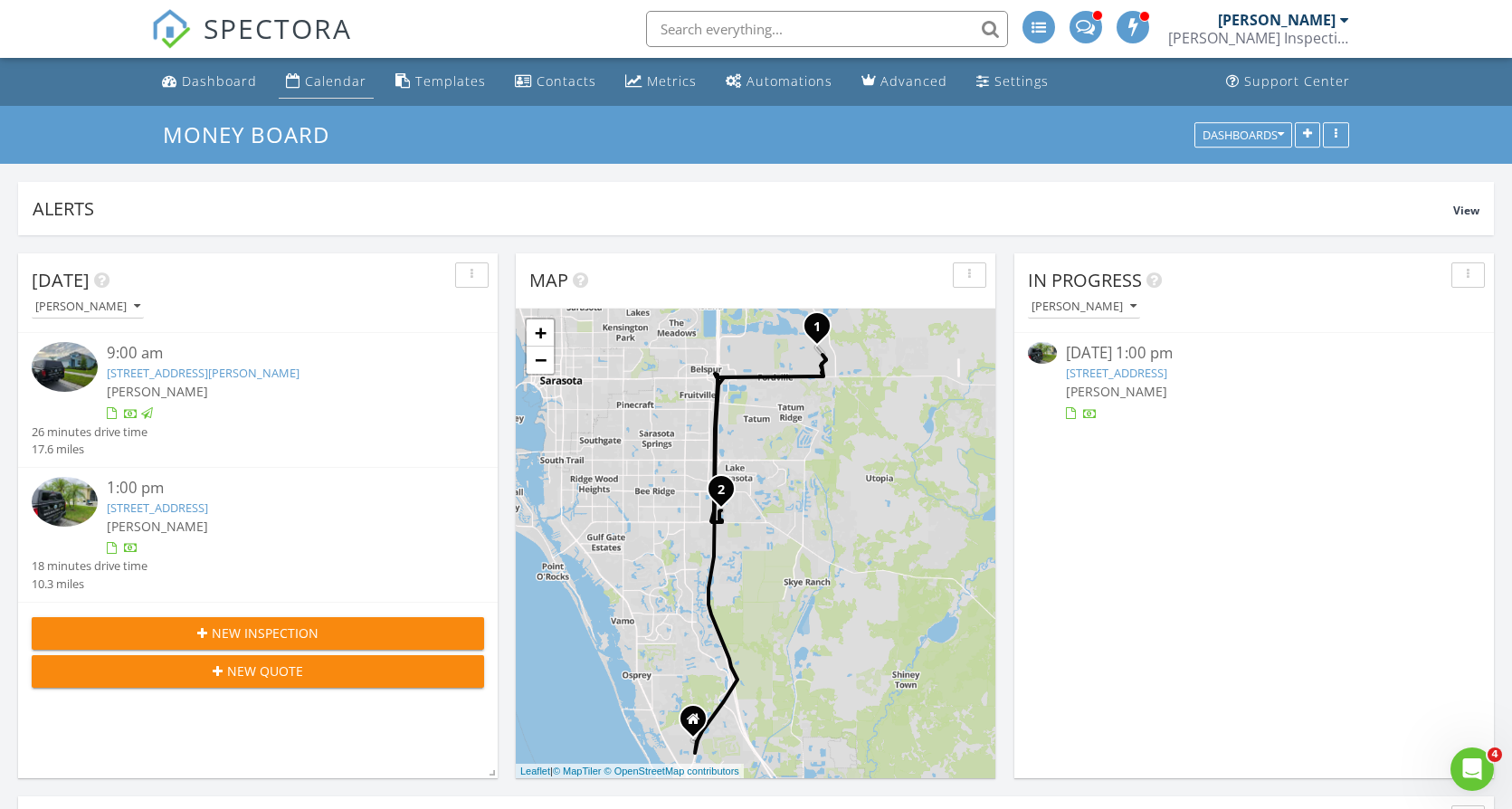
click at [311, 81] on div "Calendar" at bounding box center [335, 80] width 62 height 18
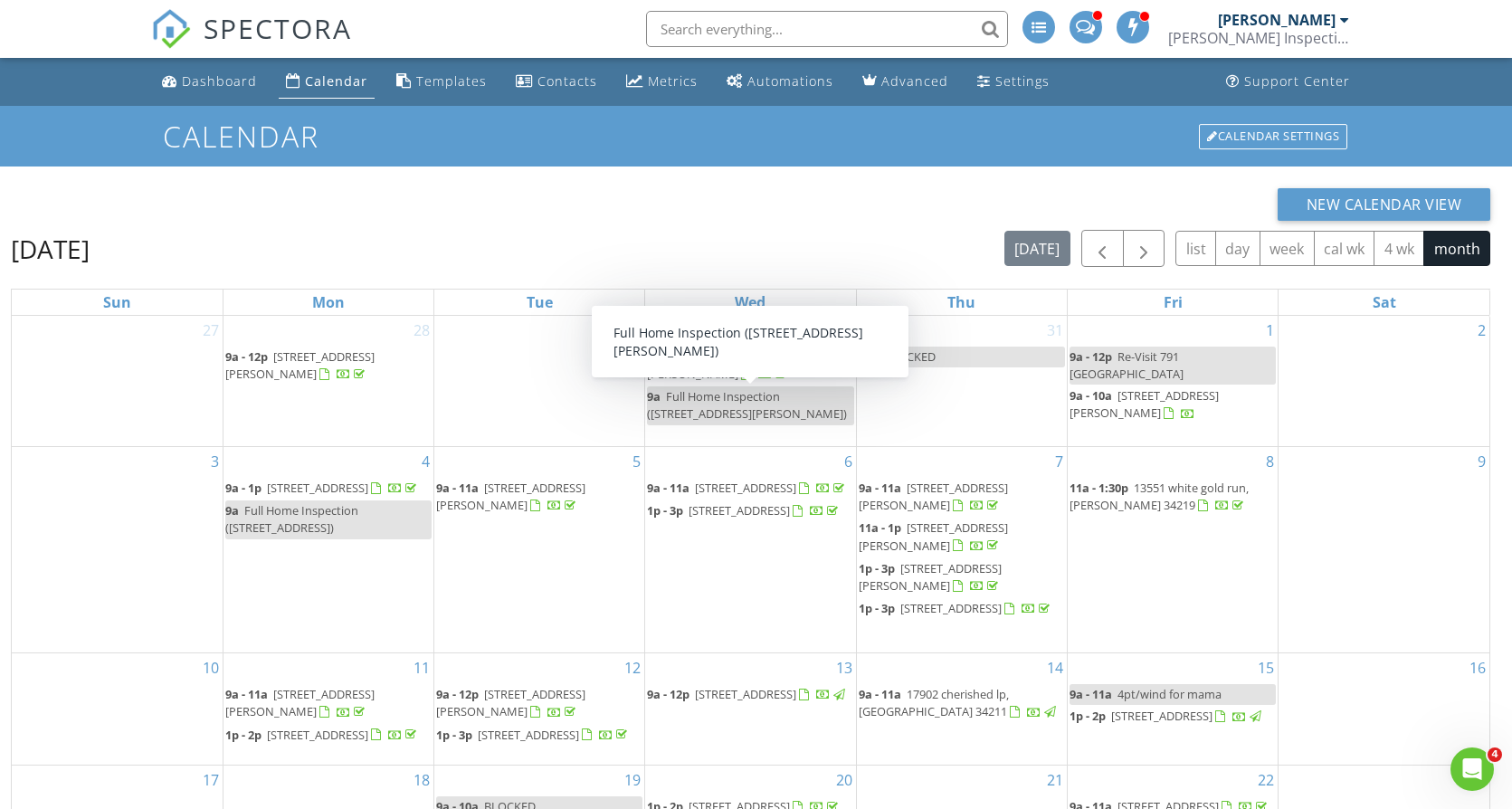
scroll to position [241, 0]
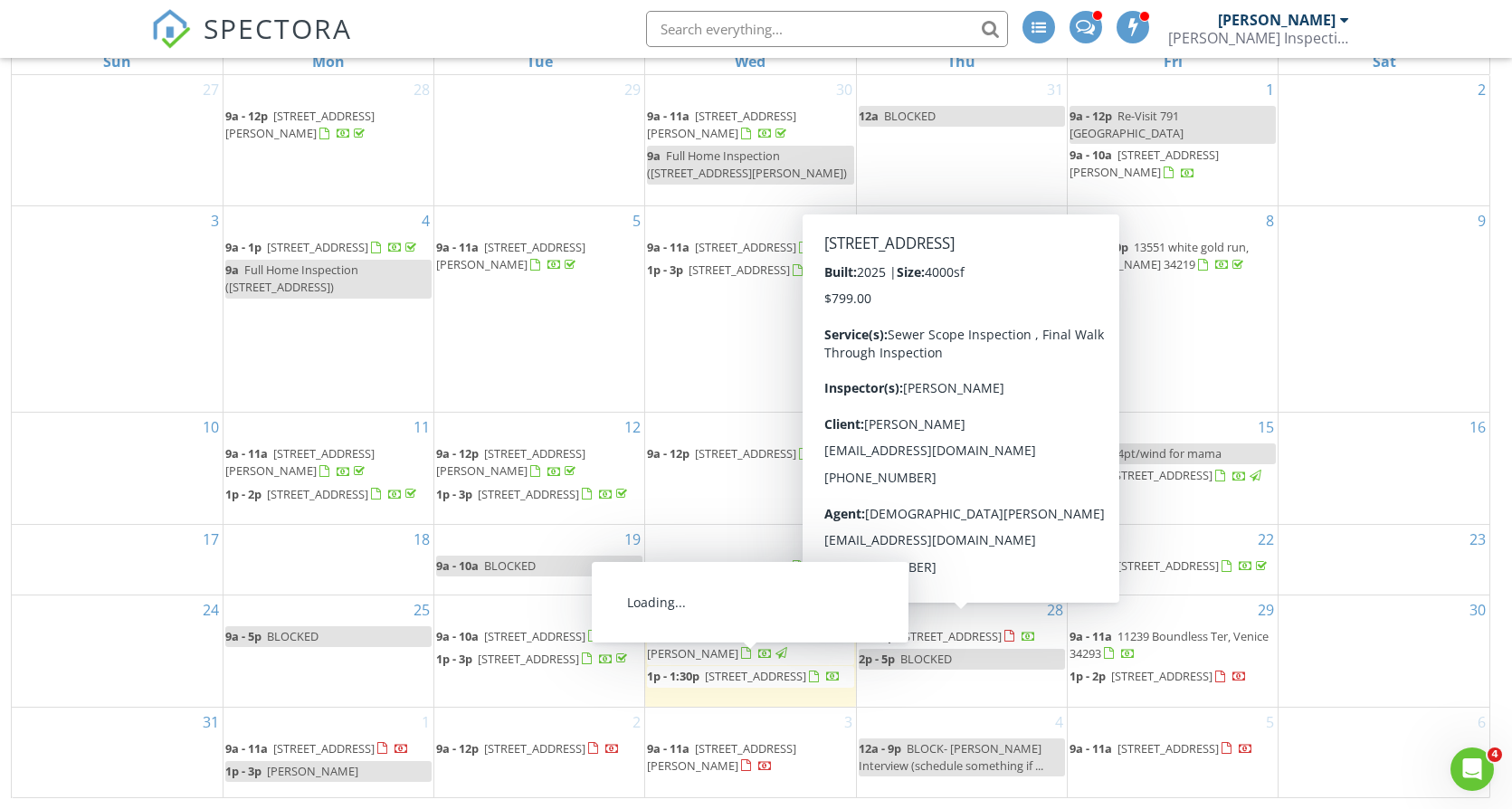
click at [550, 665] on span "[STREET_ADDRESS]" at bounding box center [528, 658] width 102 height 17
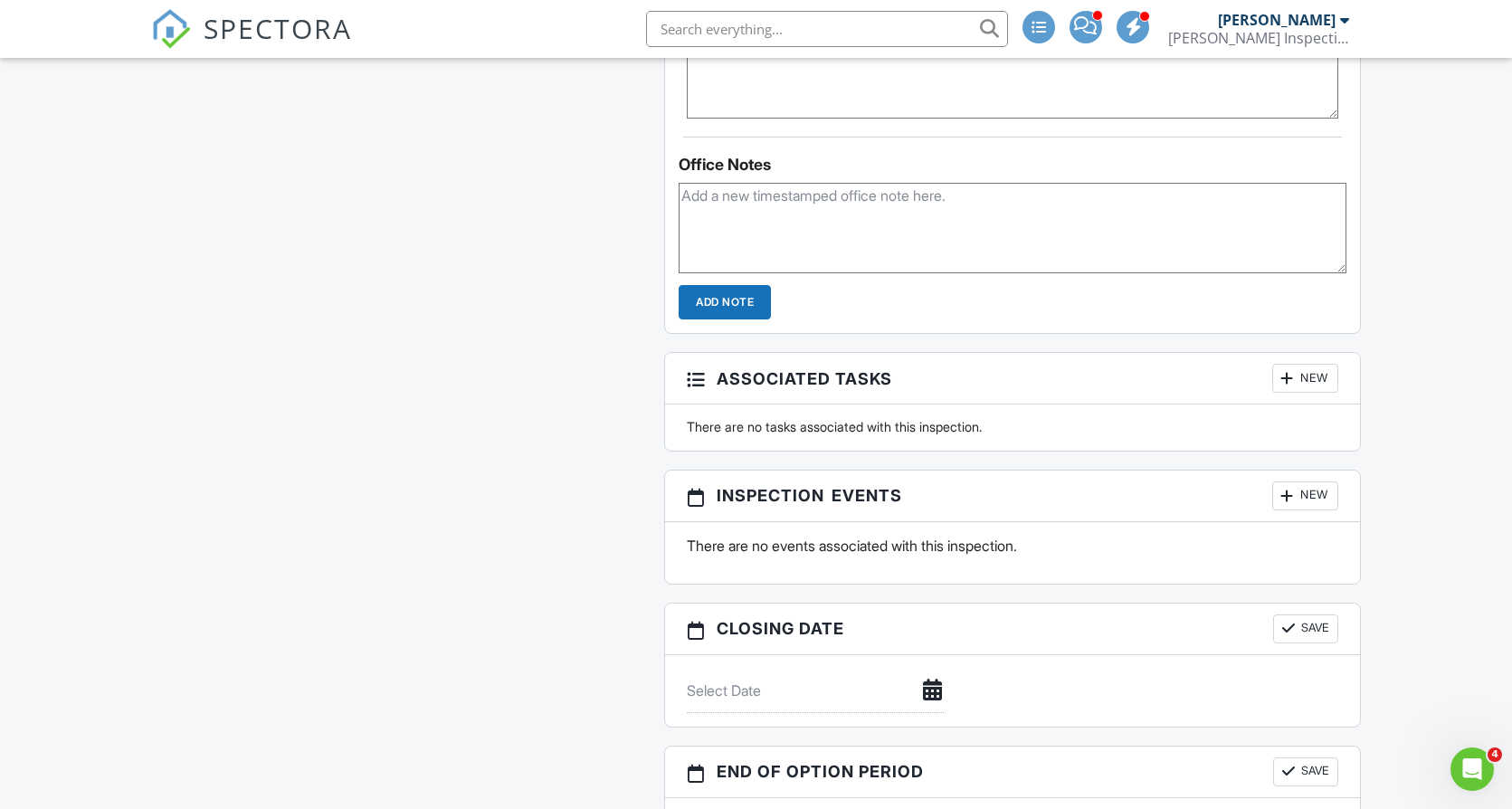
scroll to position [1235, 0]
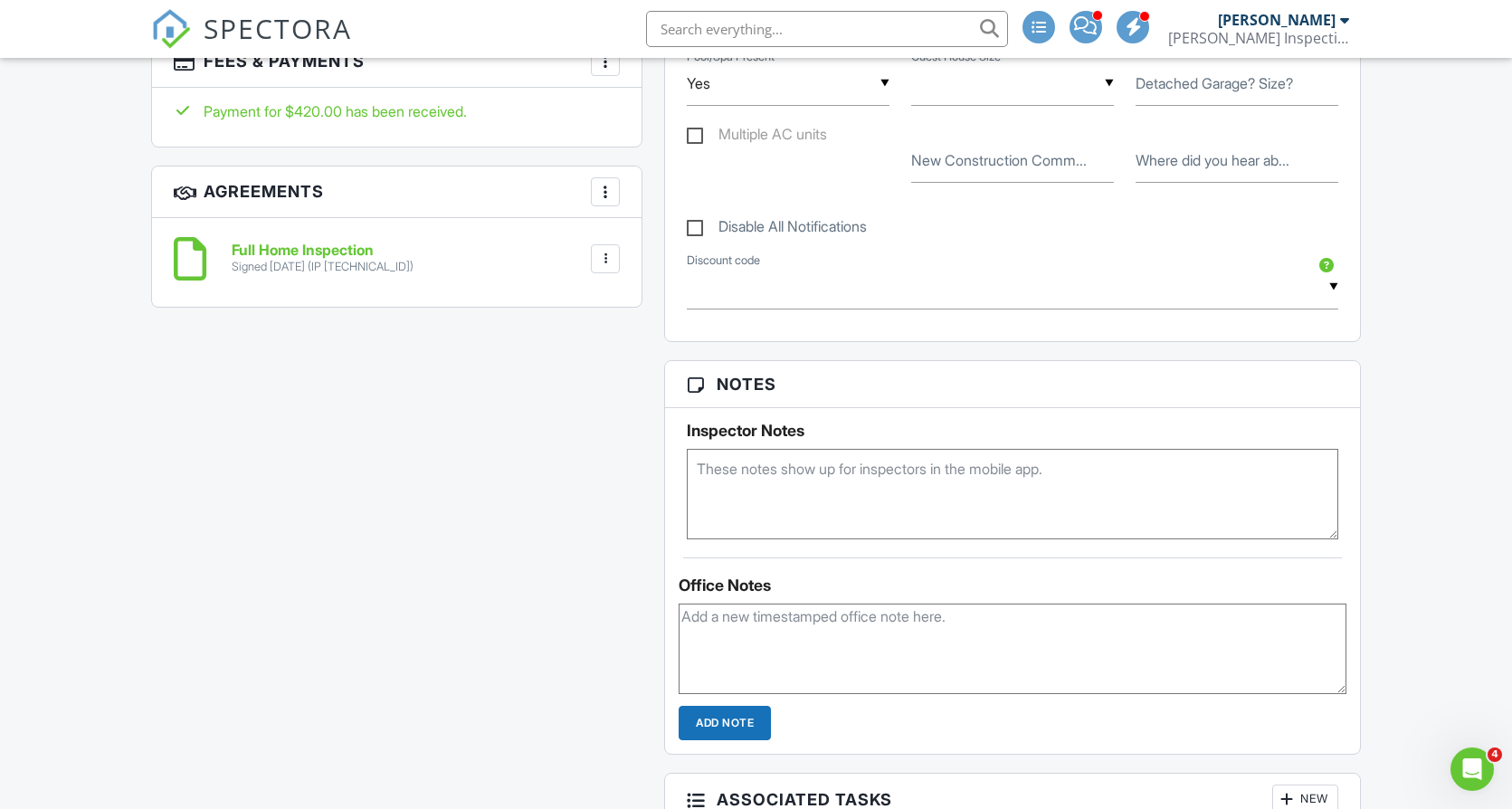
click at [809, 641] on textarea at bounding box center [1012, 648] width 668 height 91
type textarea "Followed up with Jake to leave review."
click at [743, 706] on input "Add Note" at bounding box center [725, 722] width 92 height 34
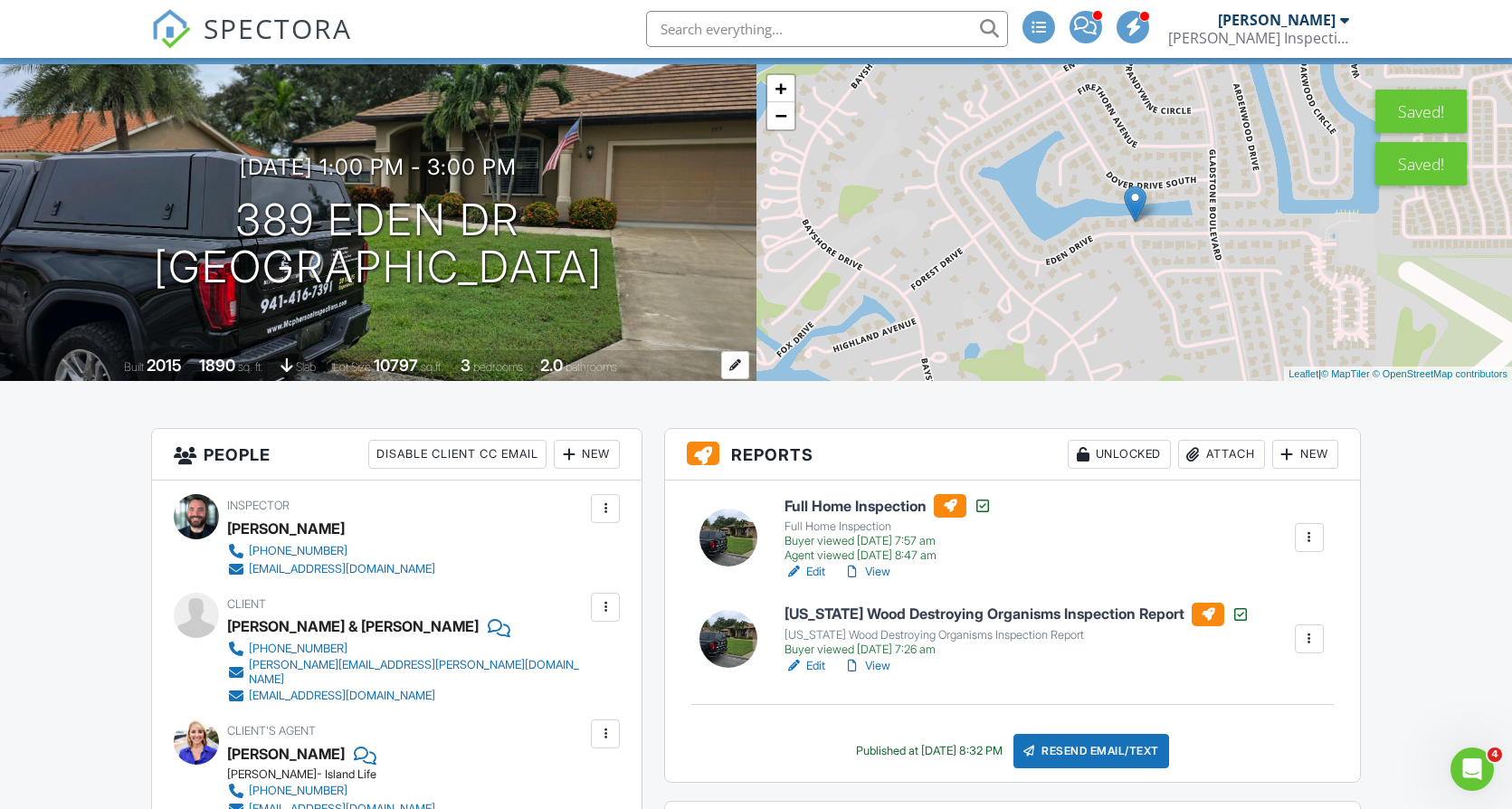
scroll to position [0, 0]
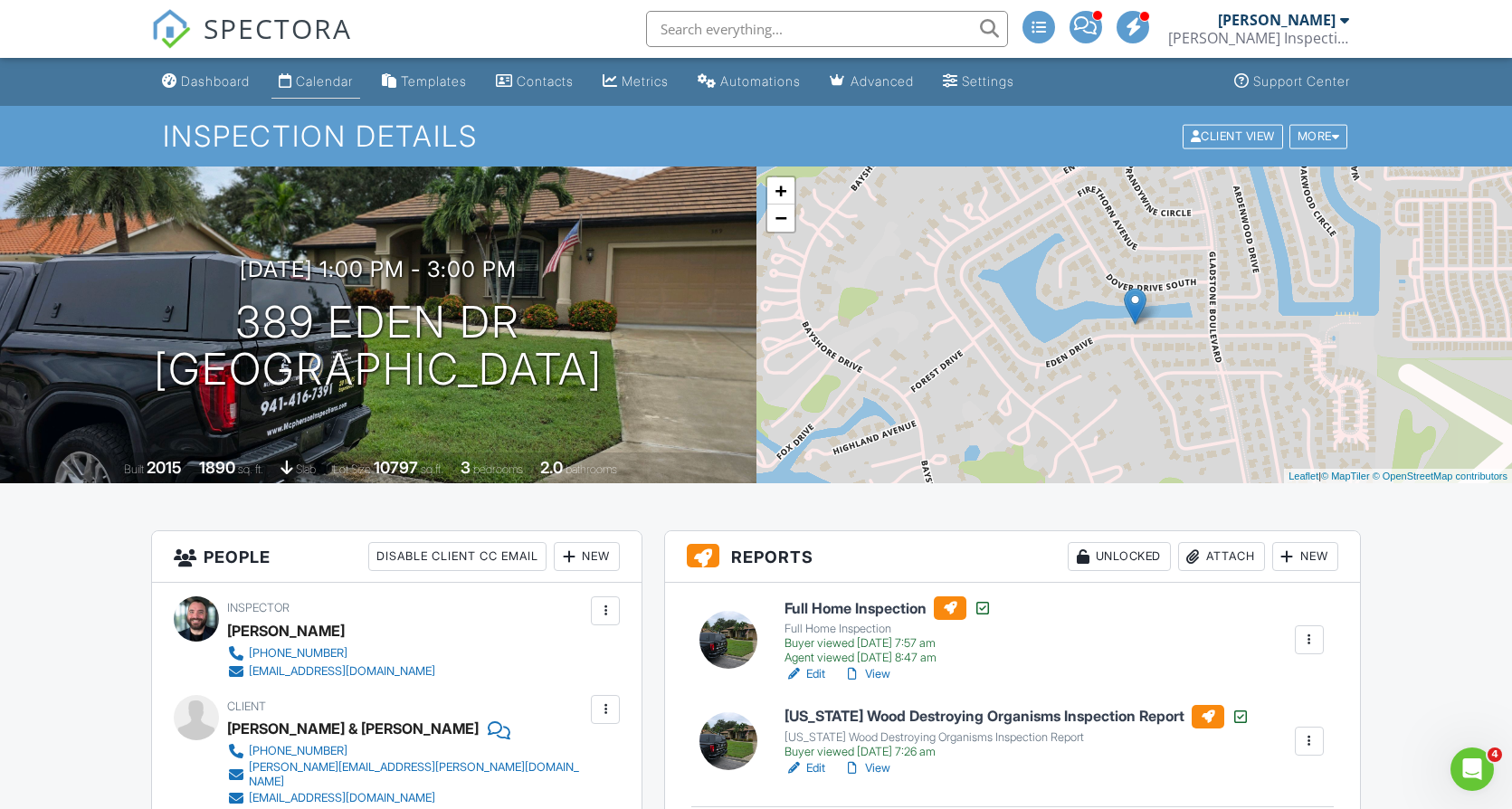
click at [329, 86] on div "Calendar" at bounding box center [324, 80] width 57 height 16
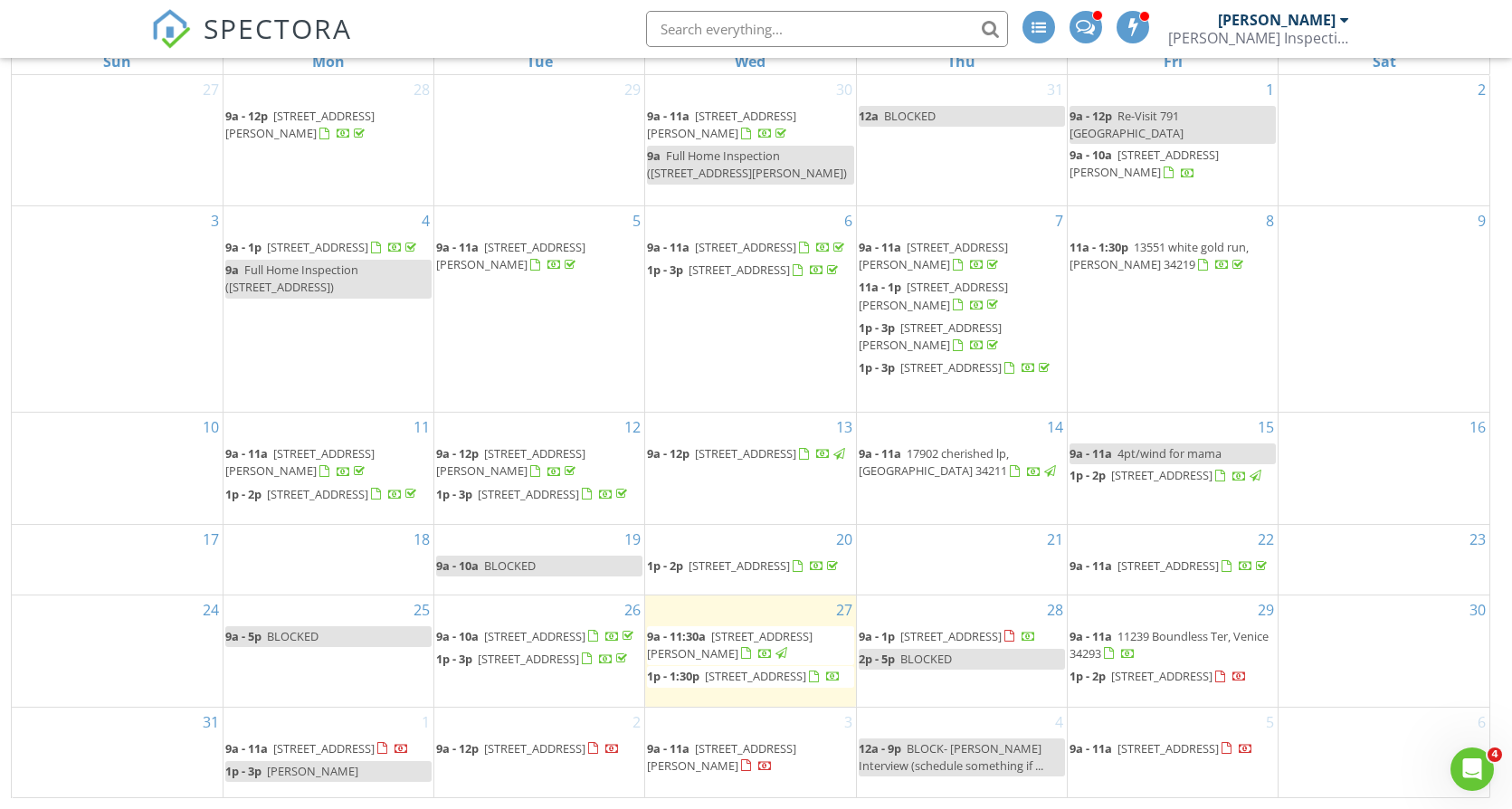
click at [1208, 557] on span "[STREET_ADDRESS]" at bounding box center [1168, 565] width 102 height 17
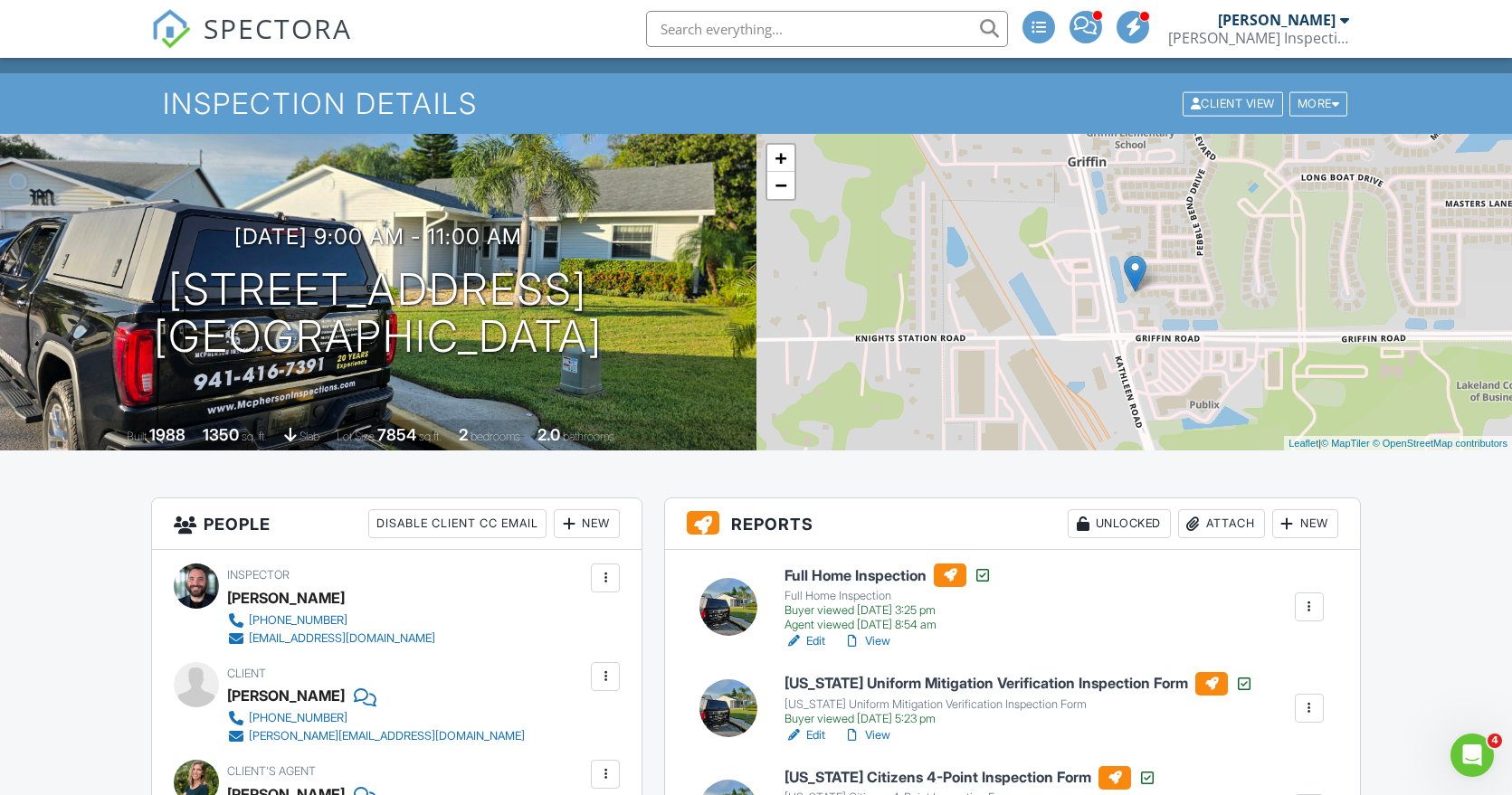
scroll to position [123, 0]
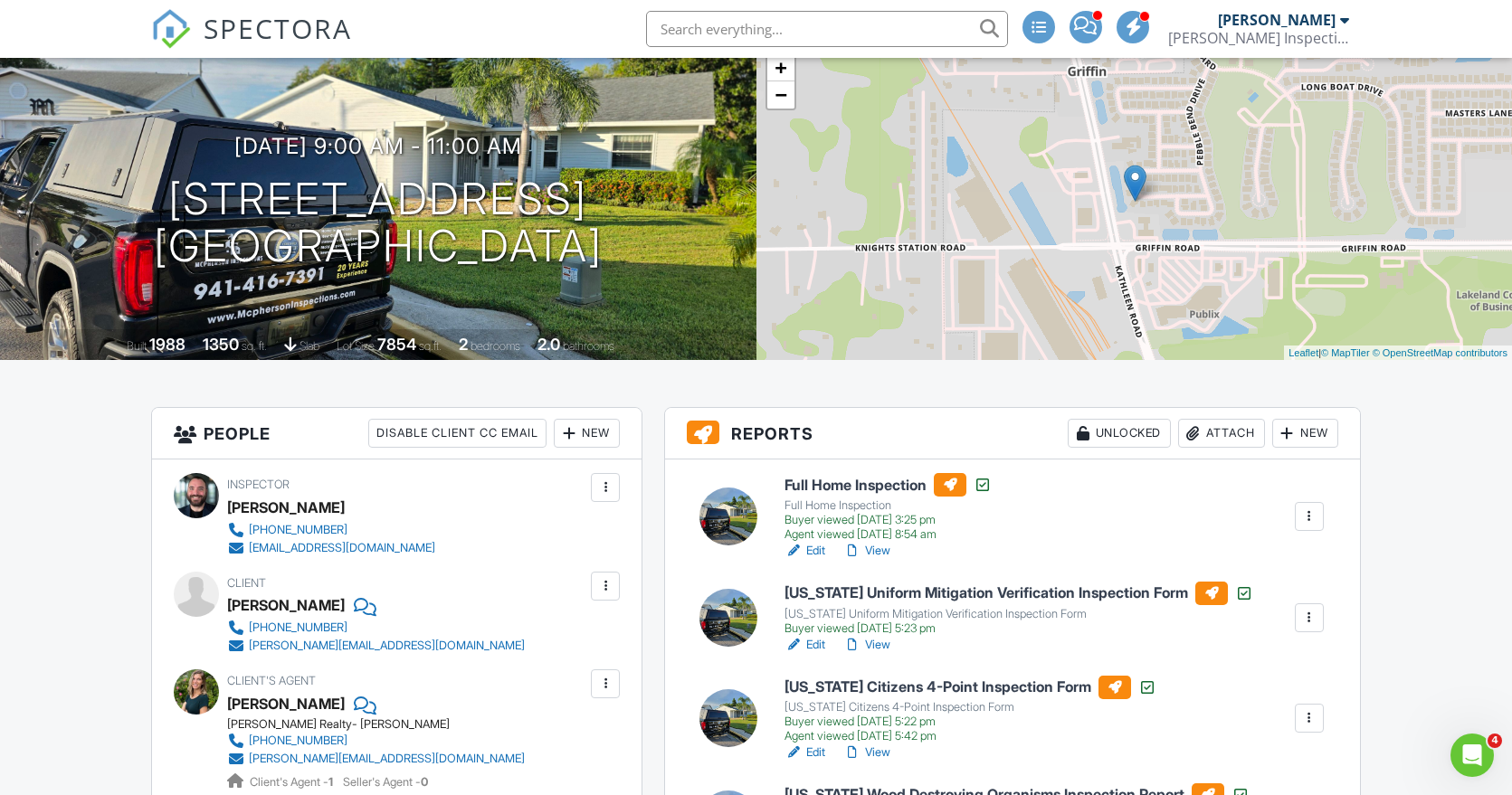
click at [546, 643] on div "Client Scott White 706-987-7178 s.j.white96326@gmail.com" at bounding box center [396, 613] width 446 height 83
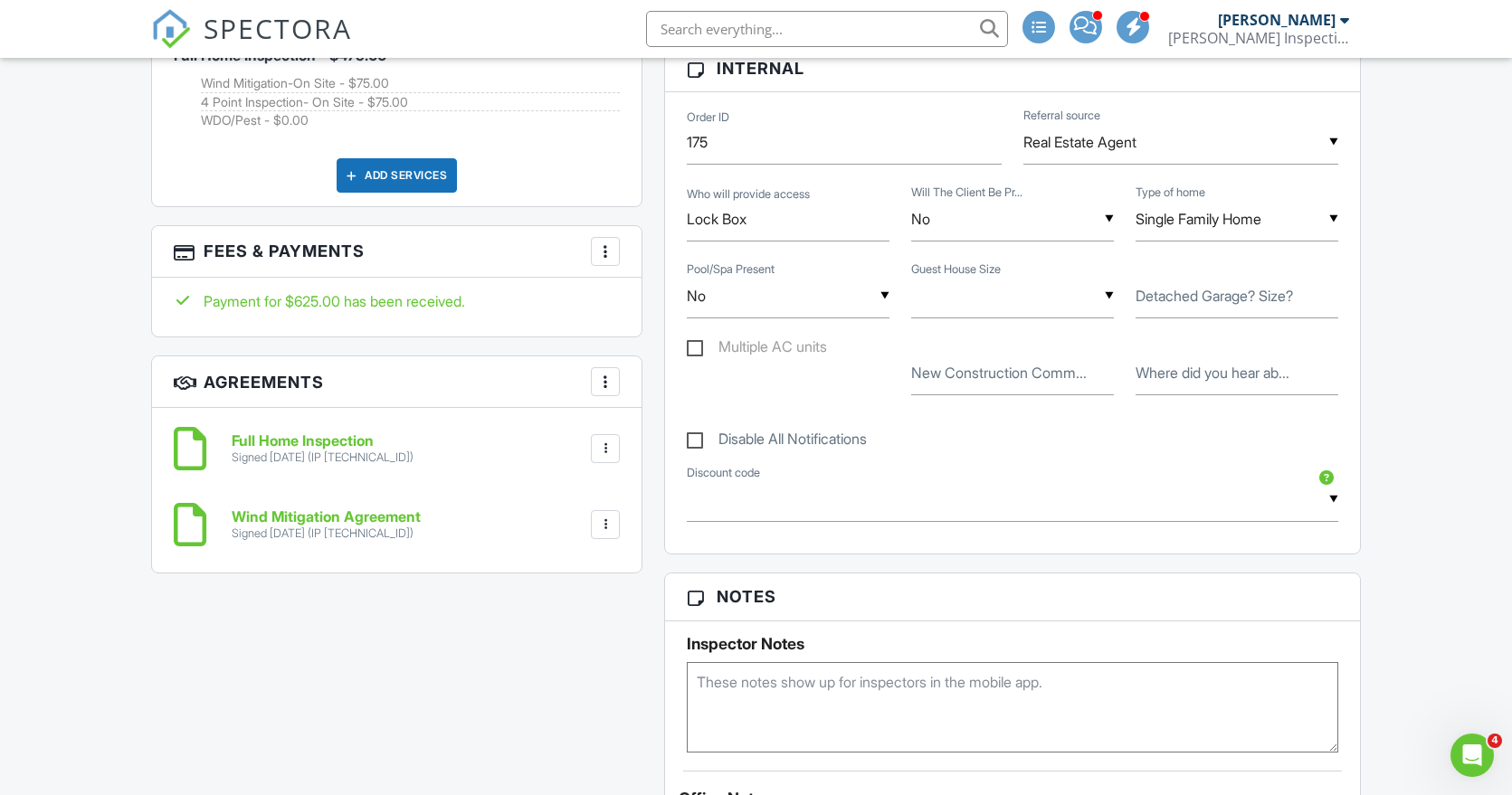
scroll to position [1650, 0]
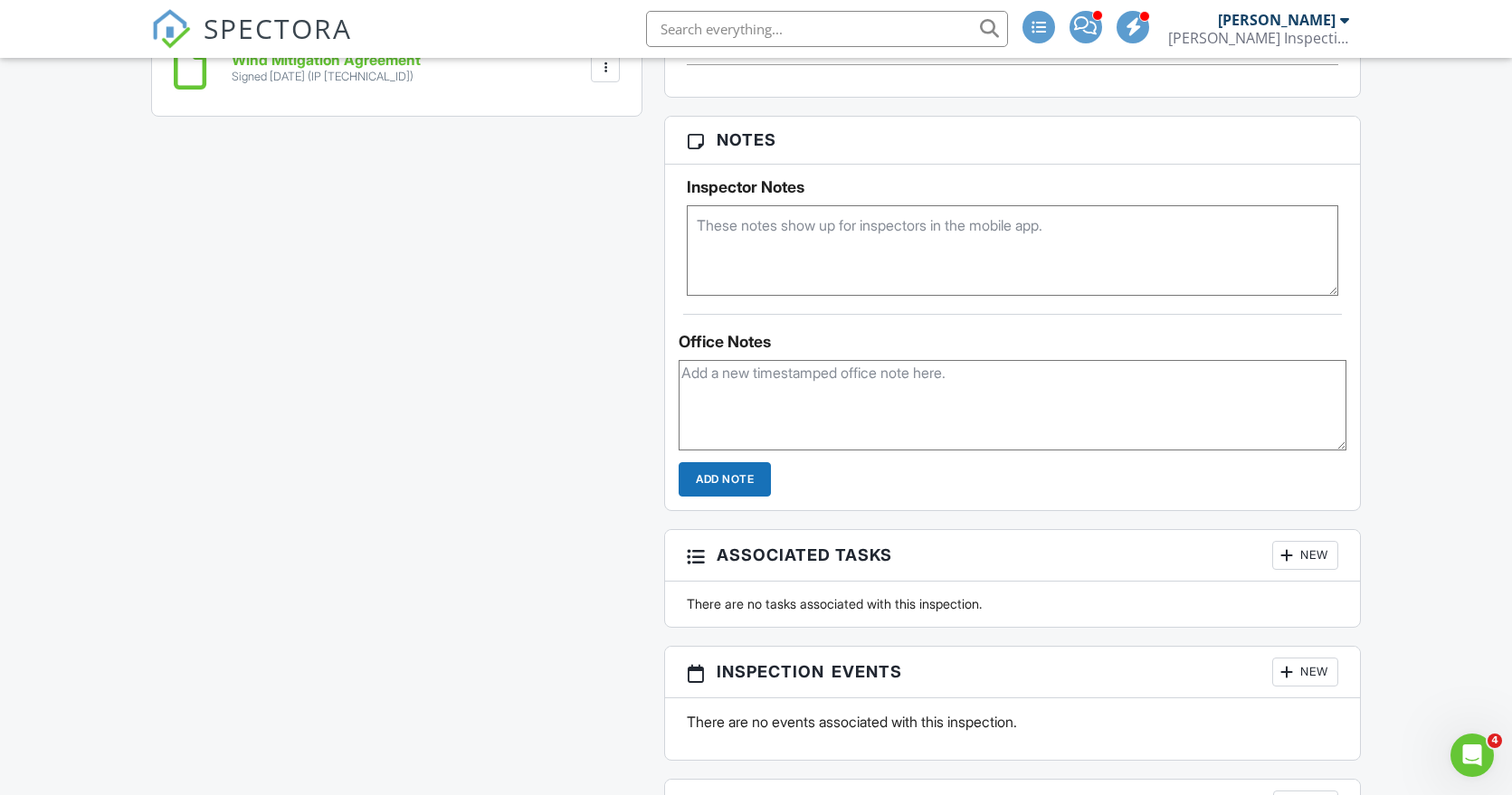
click at [886, 394] on textarea at bounding box center [1012, 405] width 668 height 90
type textarea "Follow up with Scott for a review request"
click at [754, 475] on input "Add Note" at bounding box center [725, 479] width 92 height 34
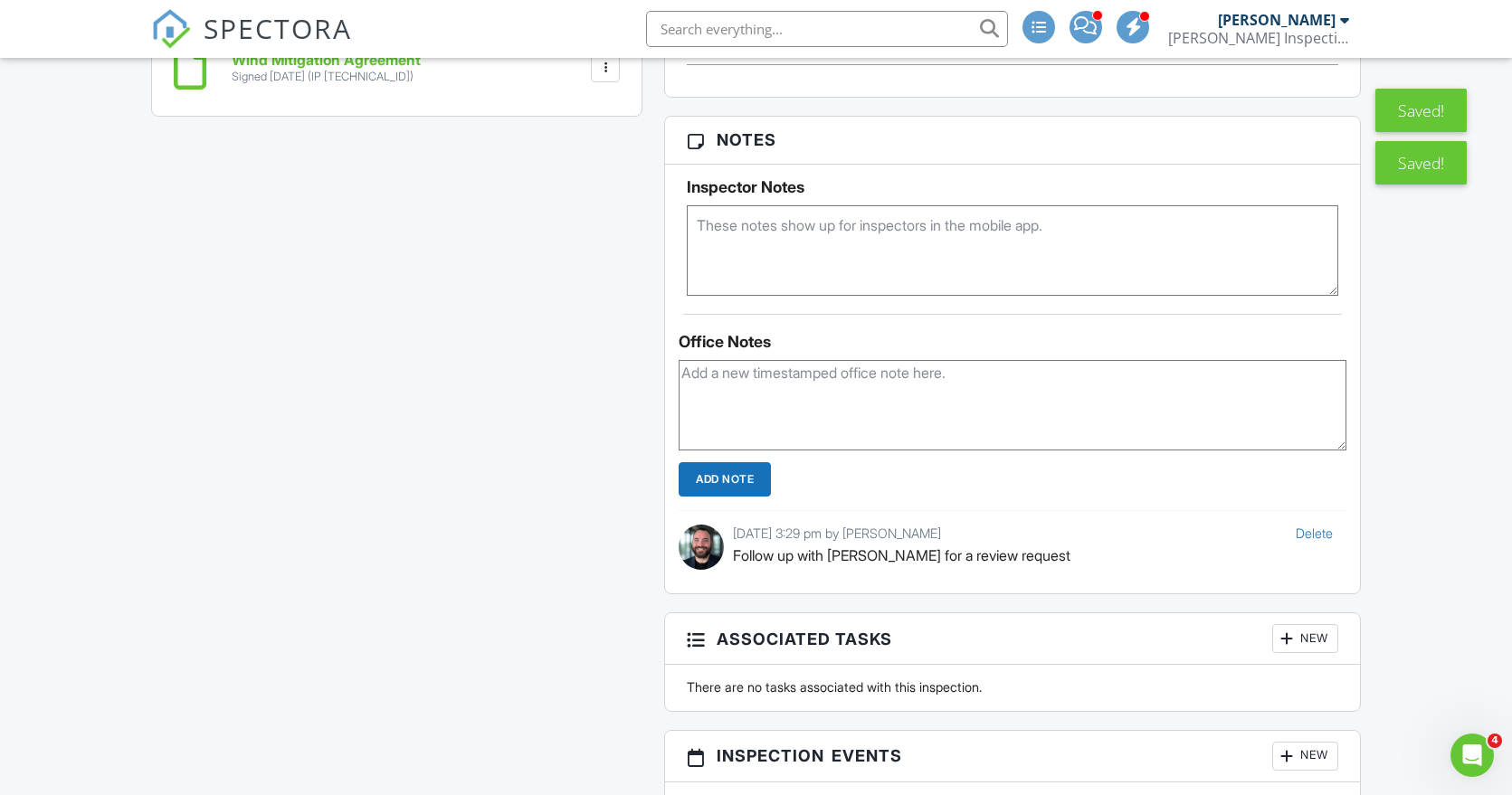
scroll to position [584, 0]
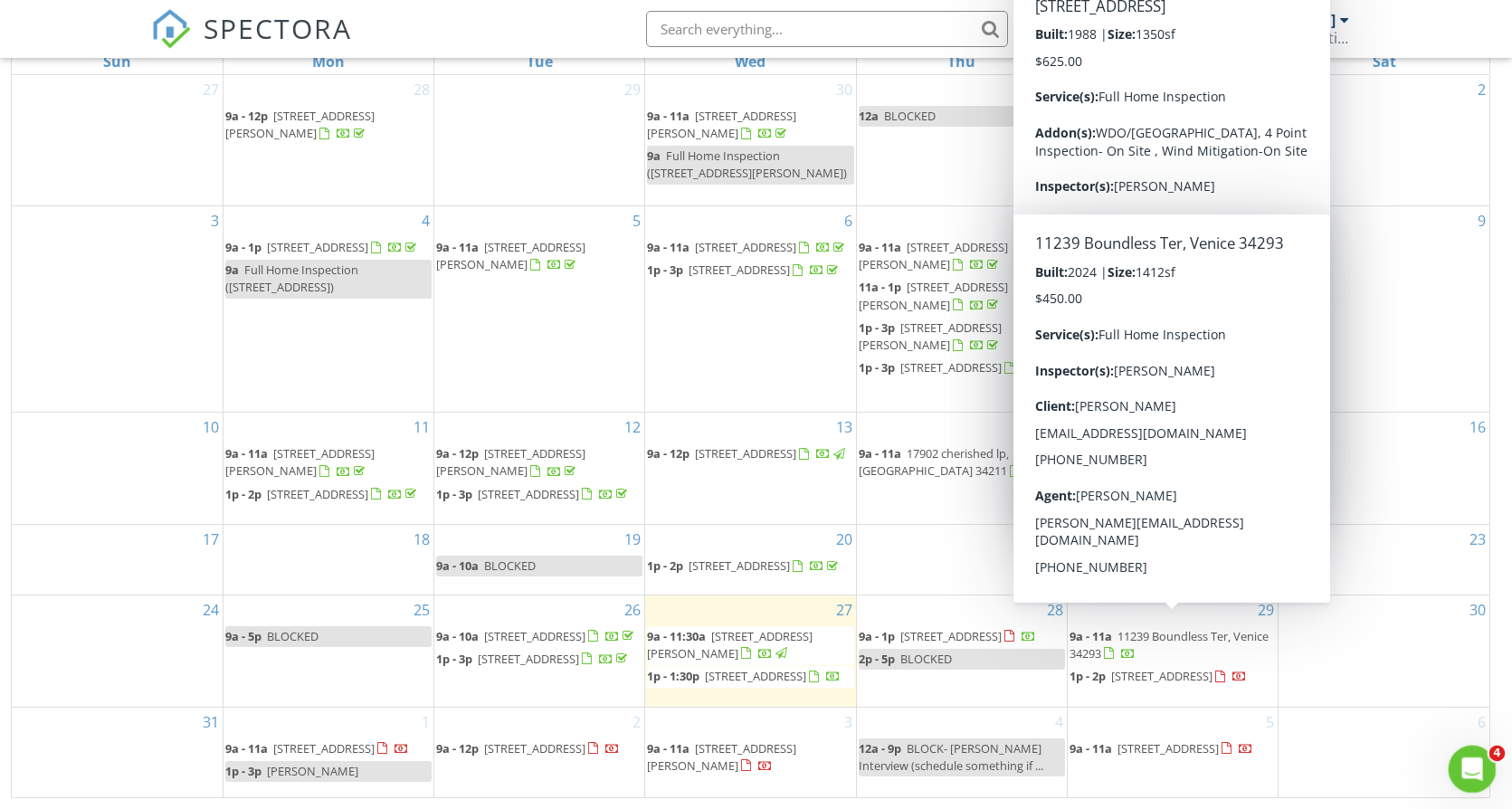
click at [1467, 765] on icon "Open Intercom Messenger" at bounding box center [1470, 767] width 30 height 30
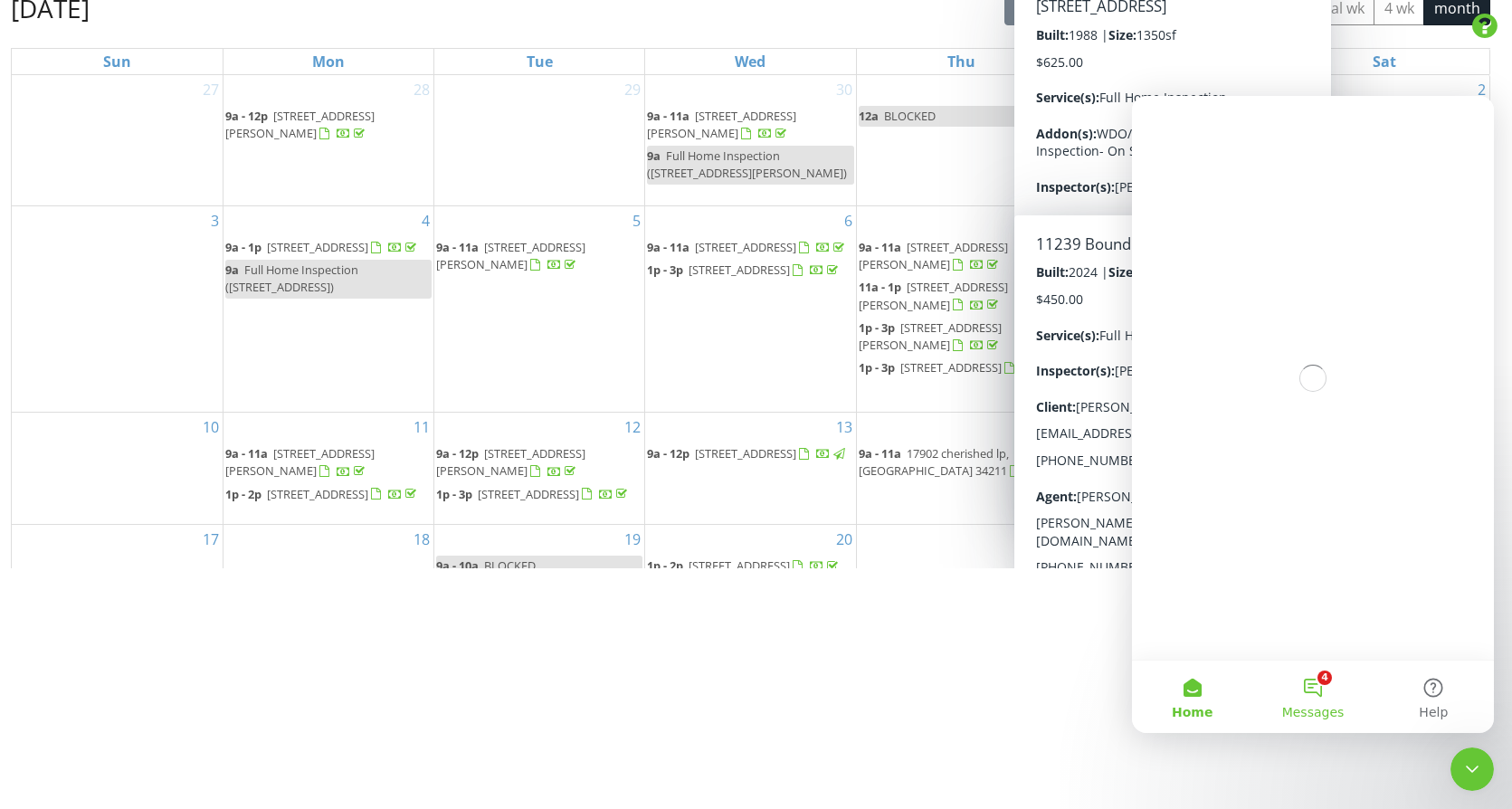
click at [1340, 684] on button "4 Messages" at bounding box center [1312, 696] width 120 height 72
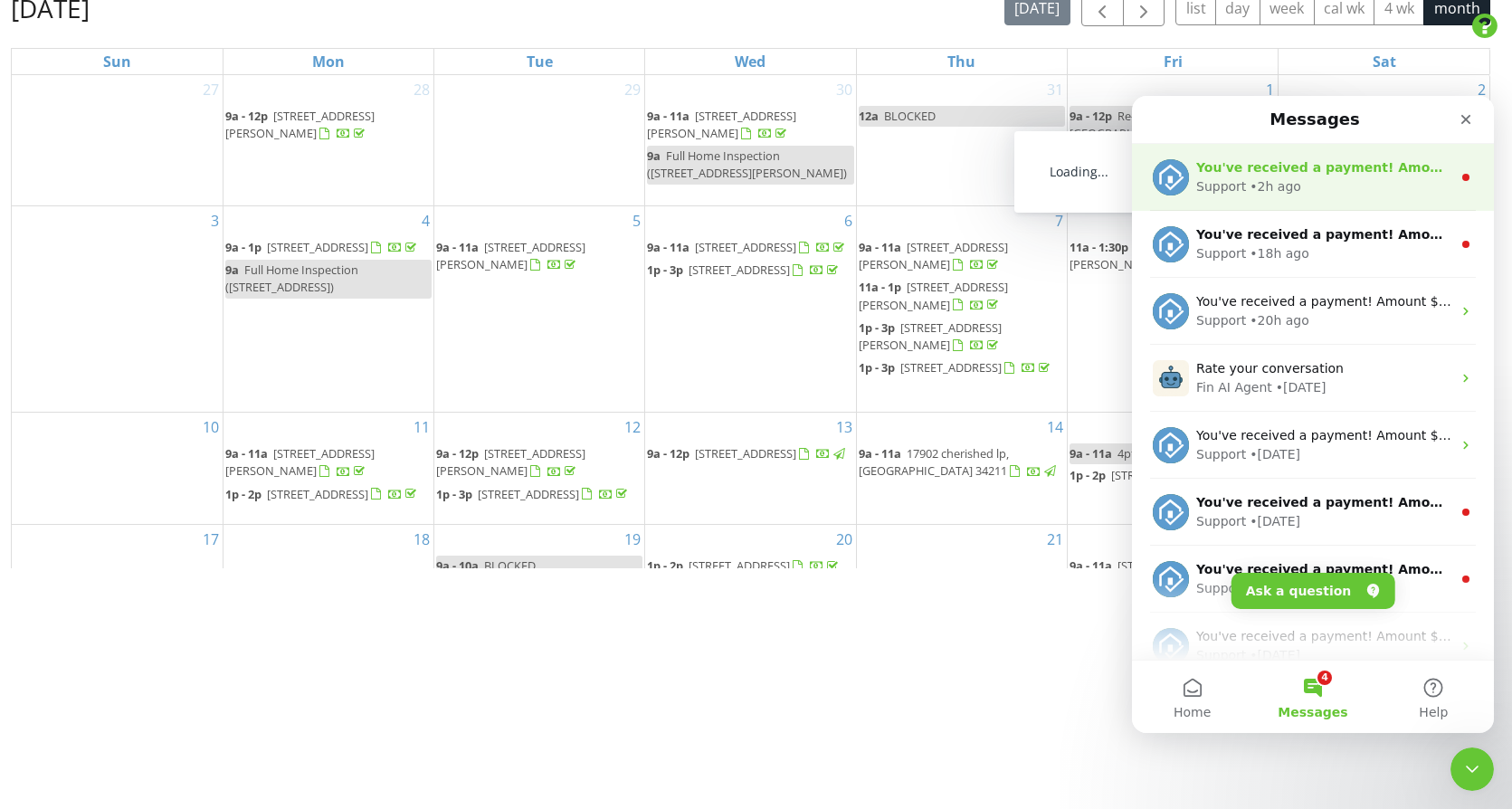
click at [1343, 184] on div "Support • 2h ago" at bounding box center [1324, 187] width 255 height 19
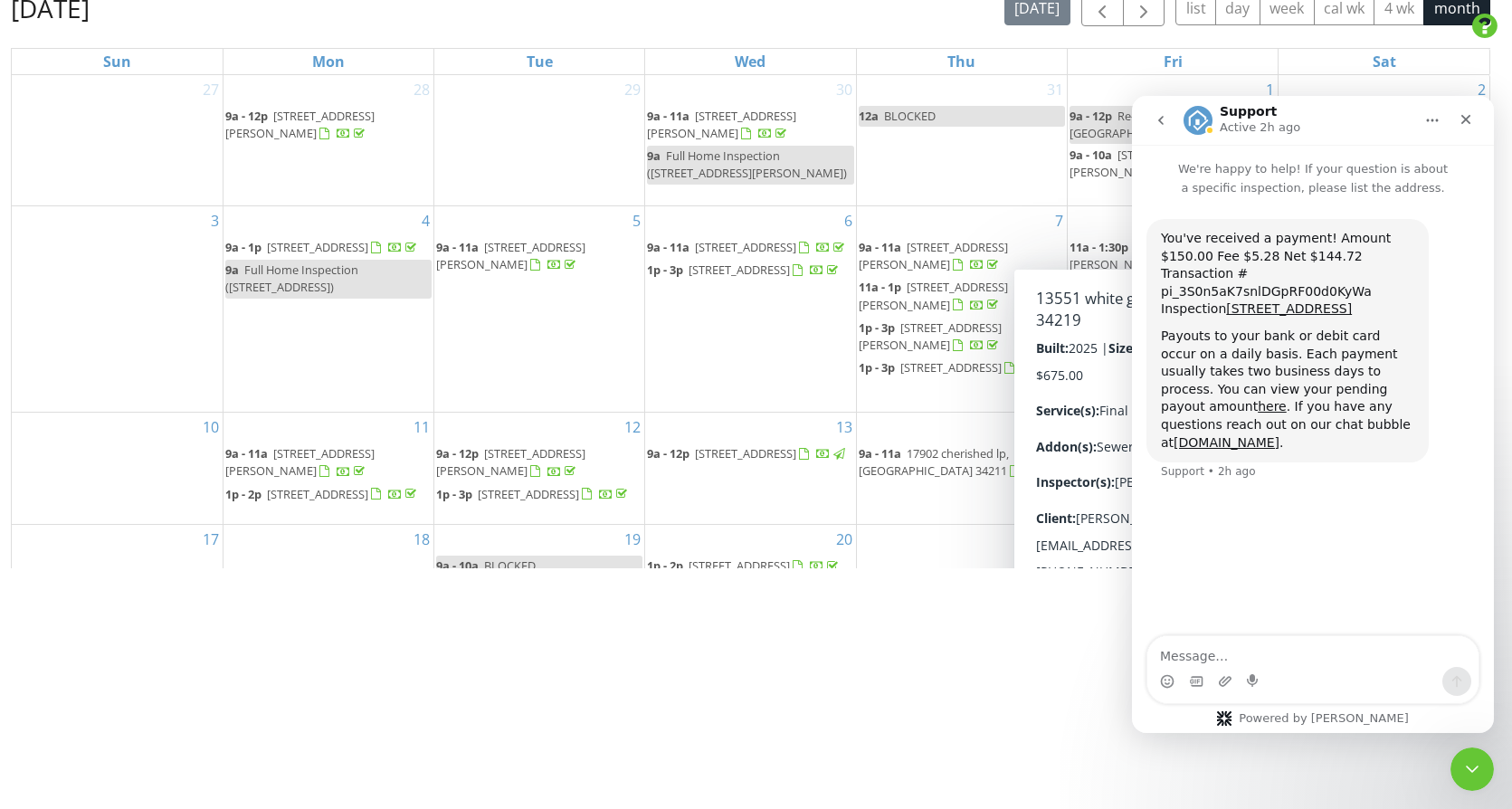
click at [1154, 121] on icon "go back" at bounding box center [1161, 120] width 15 height 15
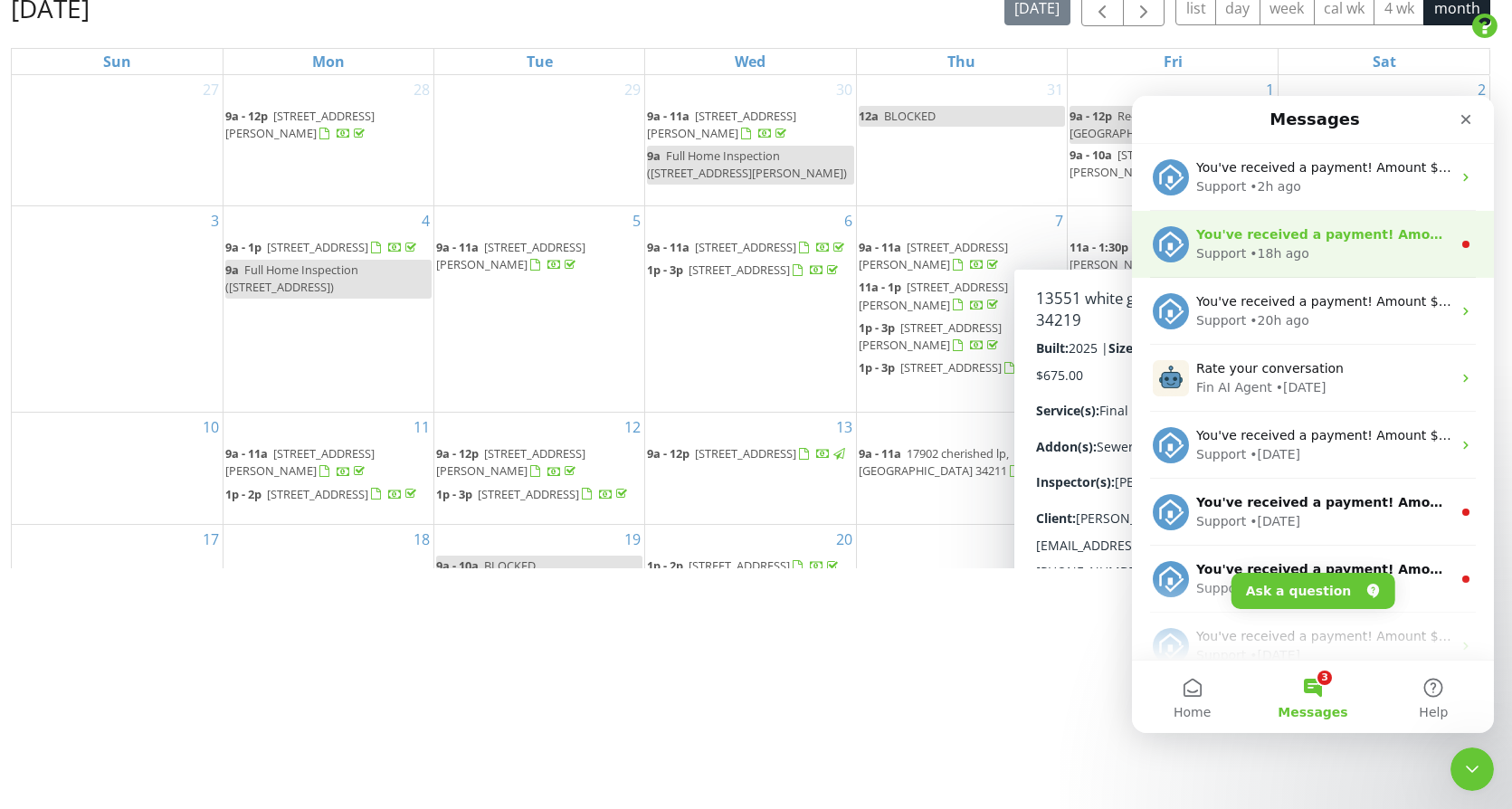
click at [1311, 249] on div "Support • 18h ago" at bounding box center [1324, 253] width 255 height 19
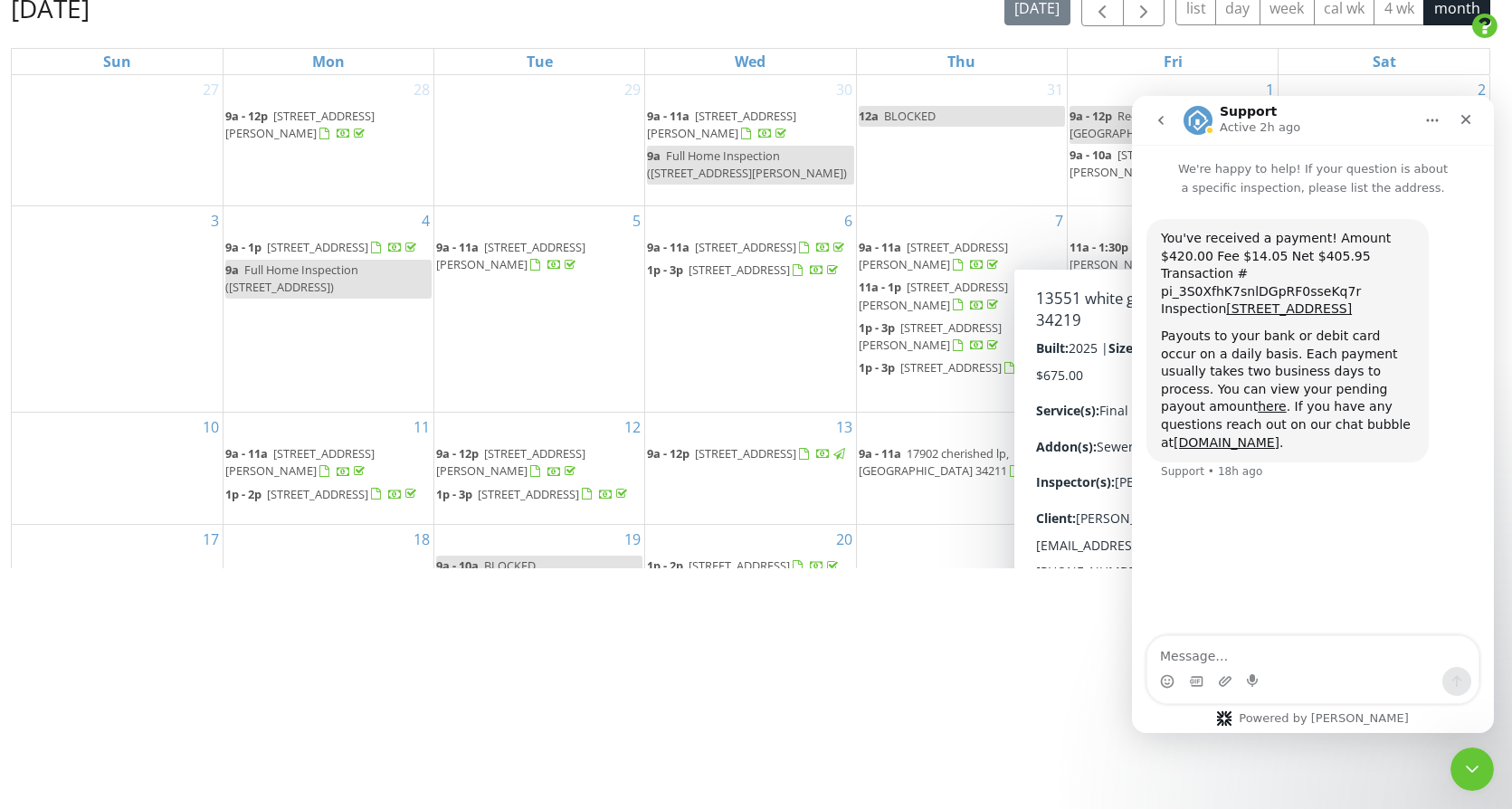
click at [1162, 120] on icon "go back" at bounding box center [1161, 120] width 15 height 15
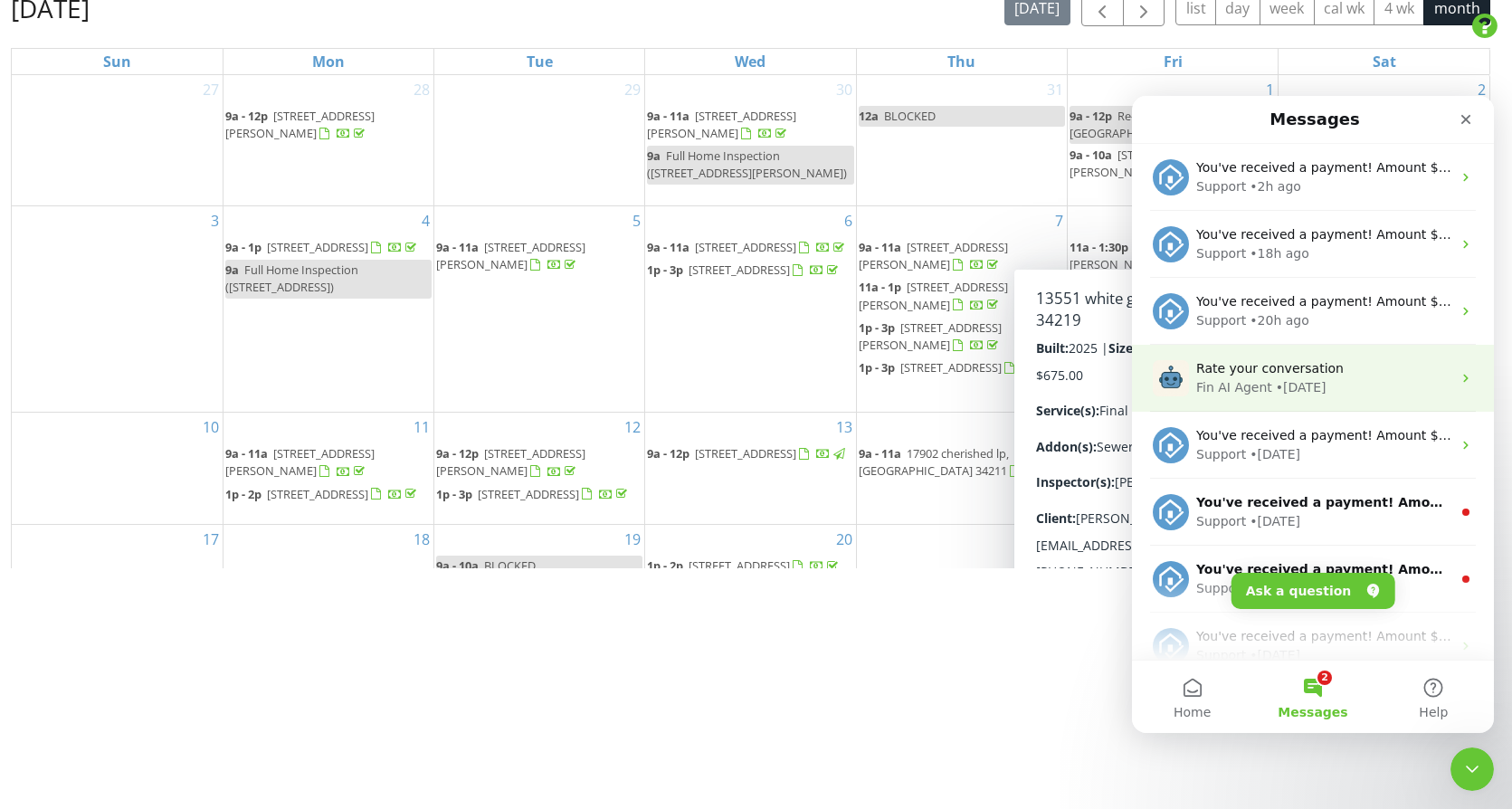
scroll to position [226, 0]
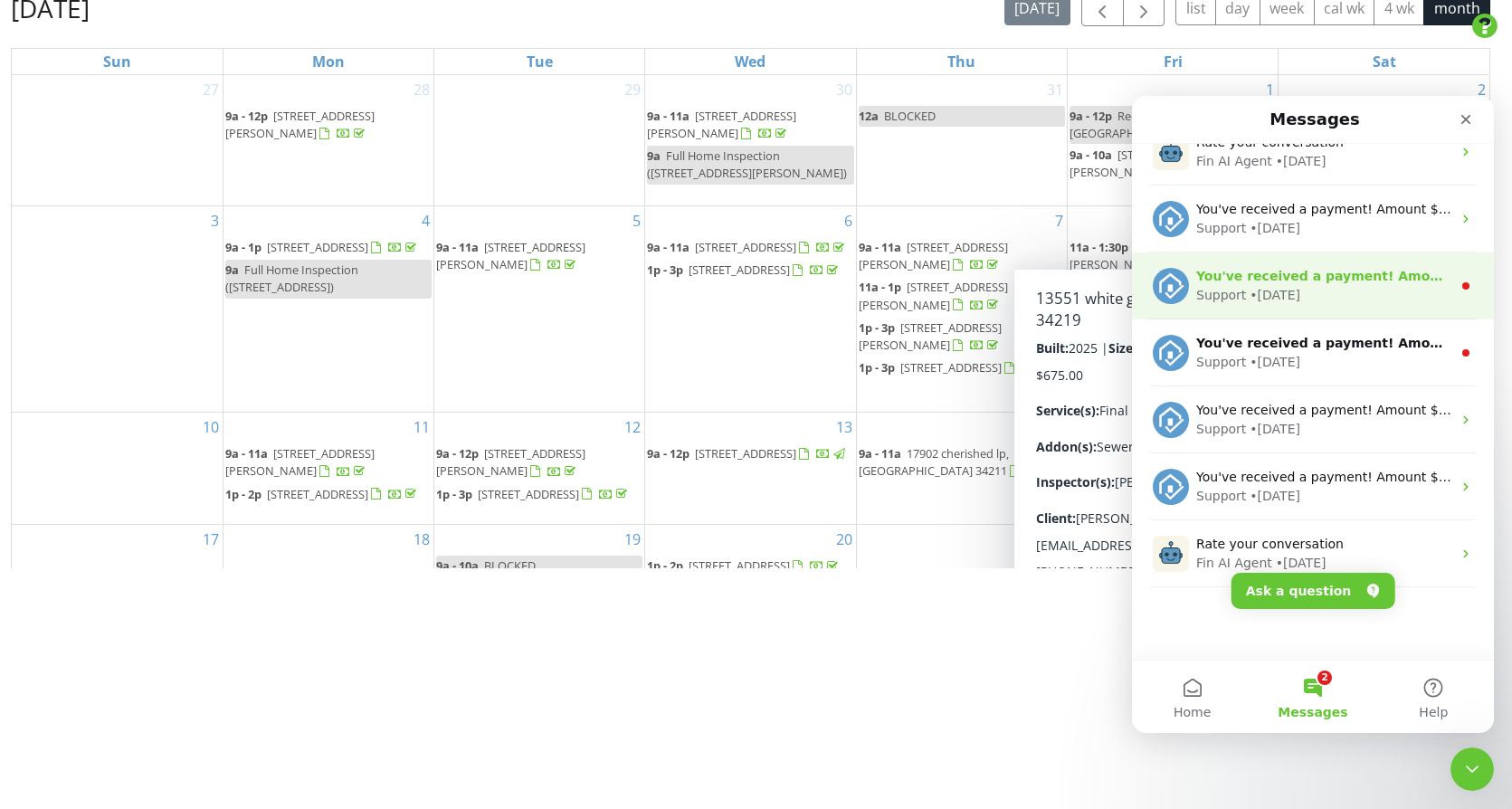
click at [1346, 286] on div "Support • 1d ago" at bounding box center [1324, 296] width 255 height 19
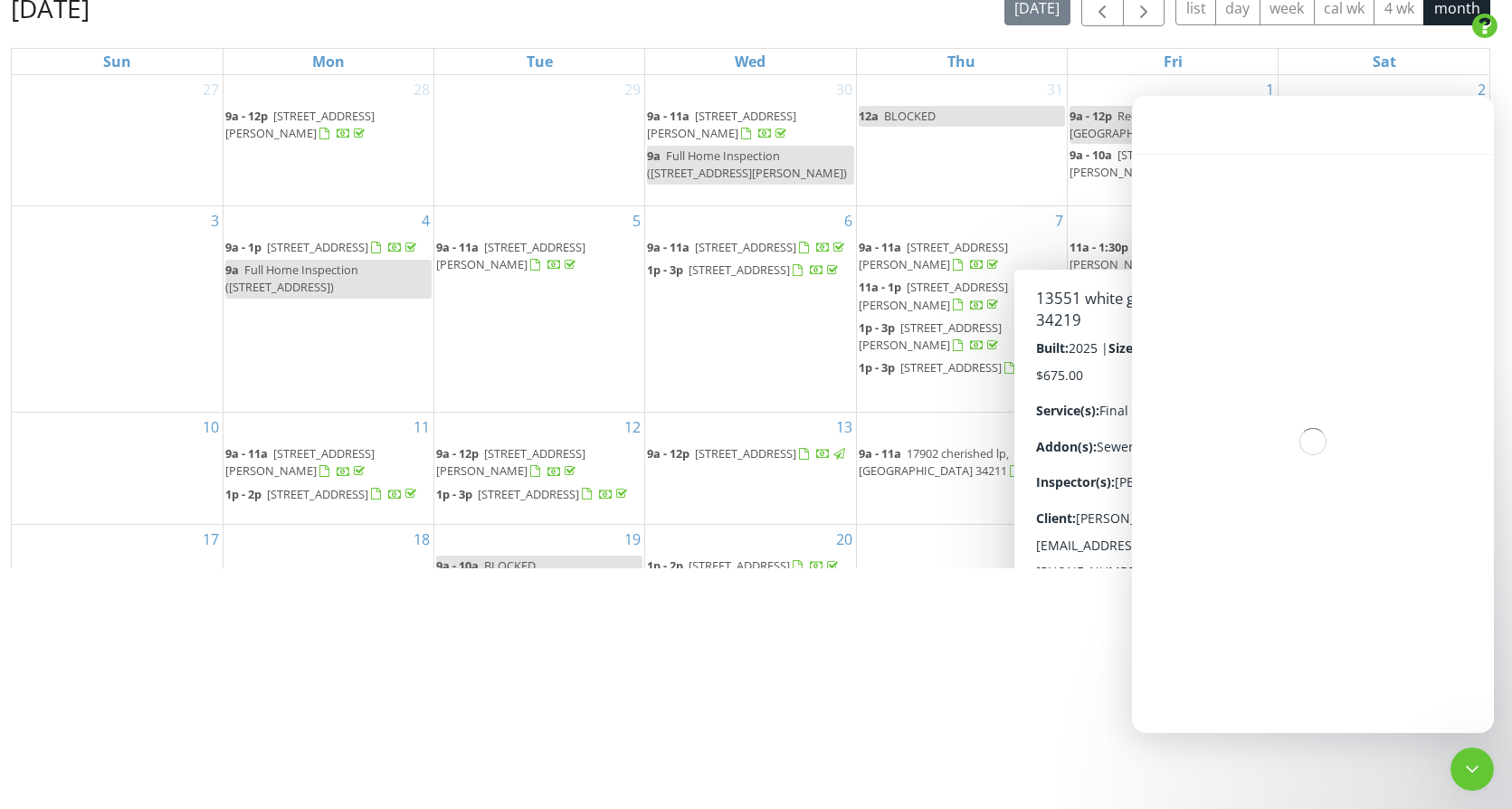
scroll to position [153, 0]
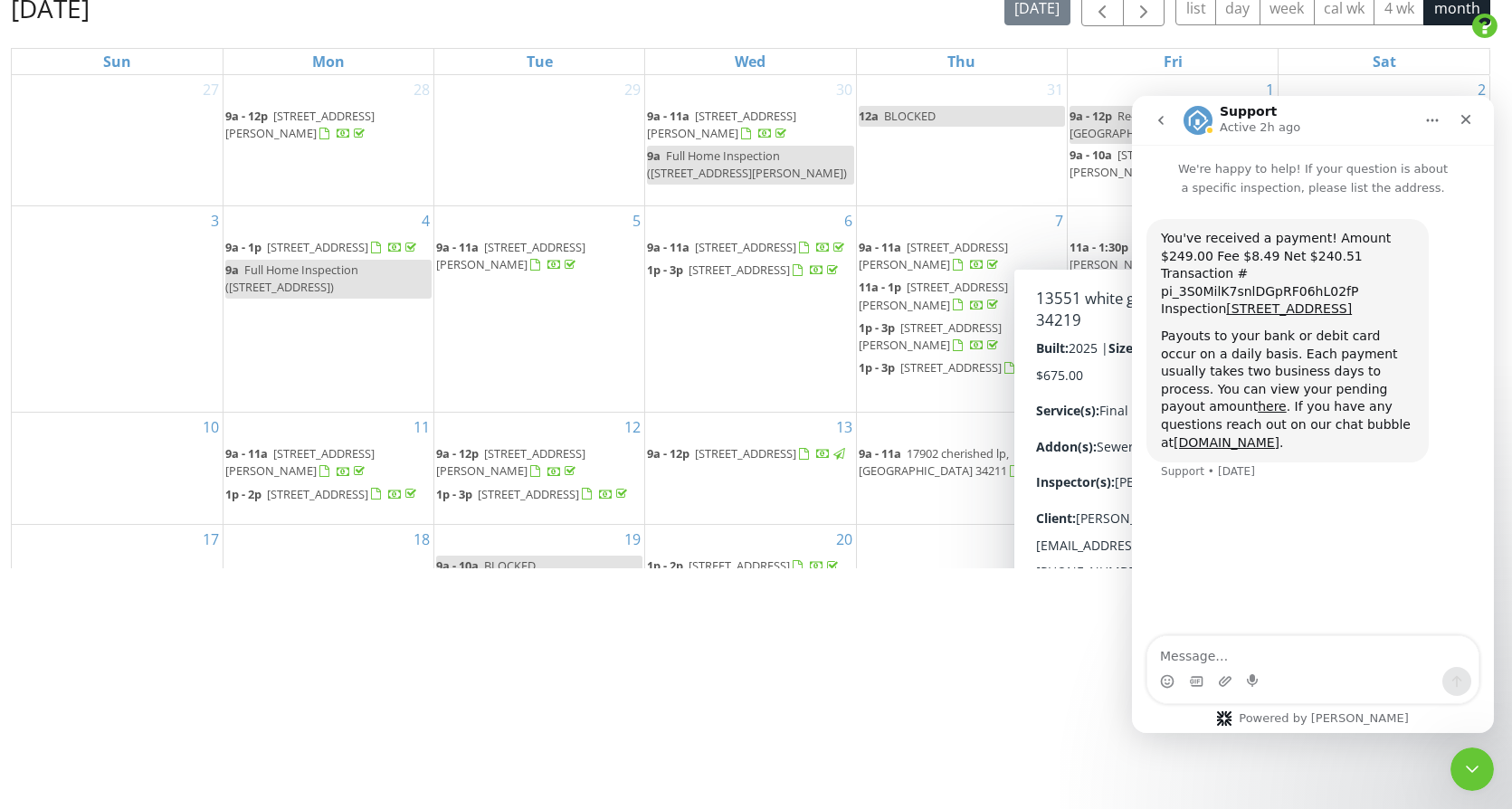
click at [1158, 117] on icon "go back" at bounding box center [1161, 120] width 15 height 15
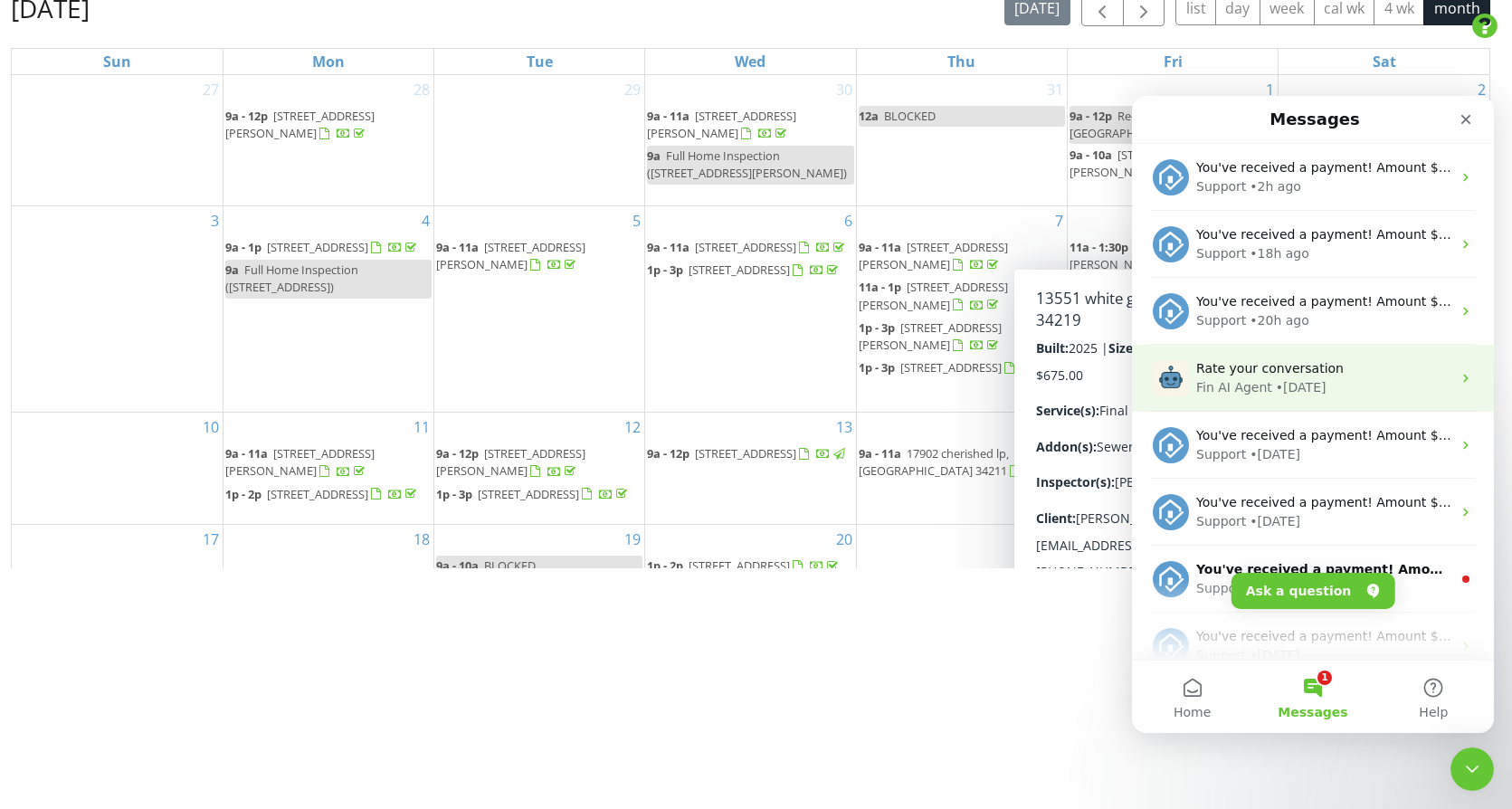
scroll to position [0, 0]
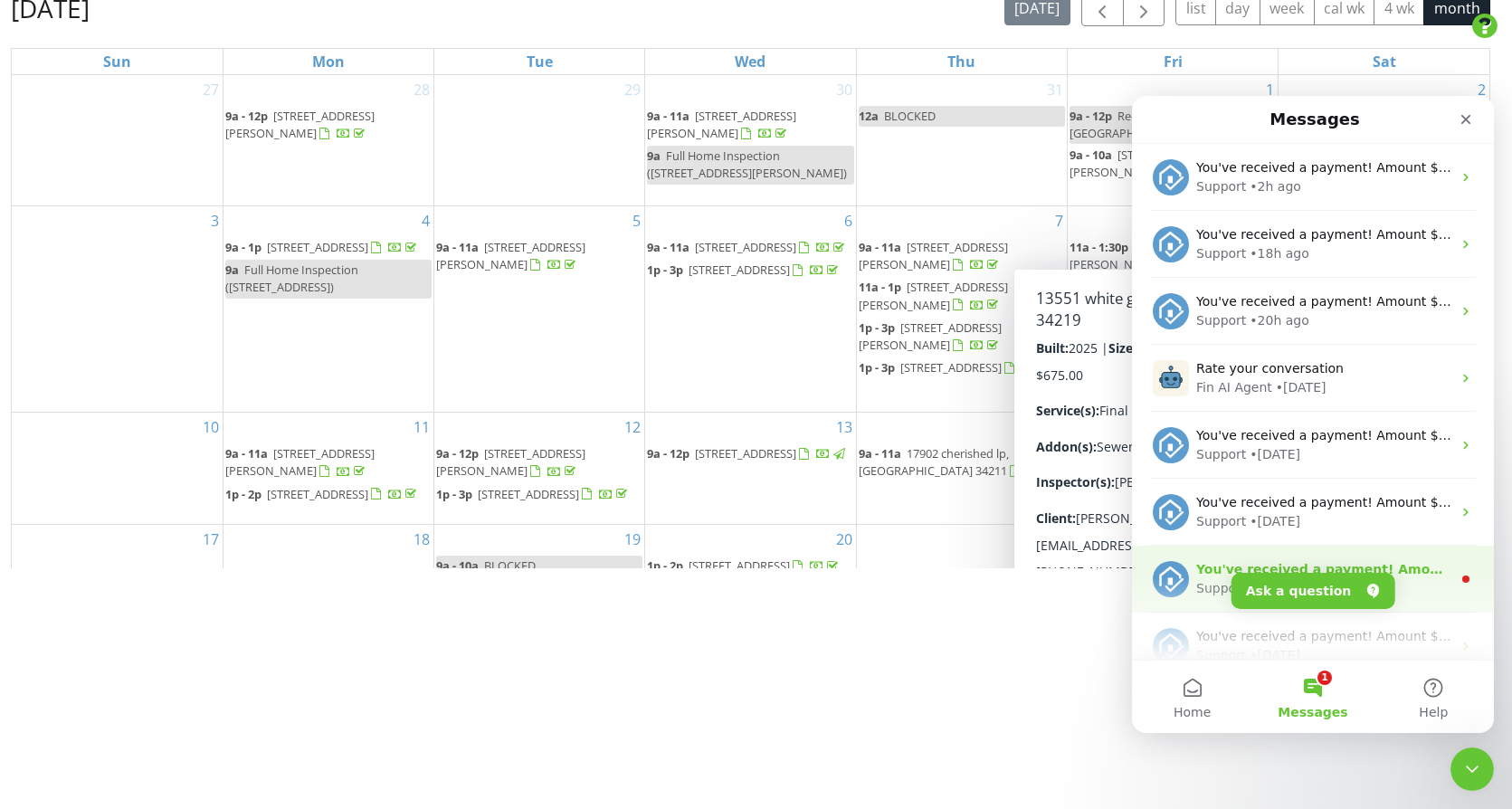
click at [1417, 578] on div "You've received a payment! Amount $450.00 Fee $15.03 Net $434.97 Transaction # …" at bounding box center [1324, 569] width 255 height 19
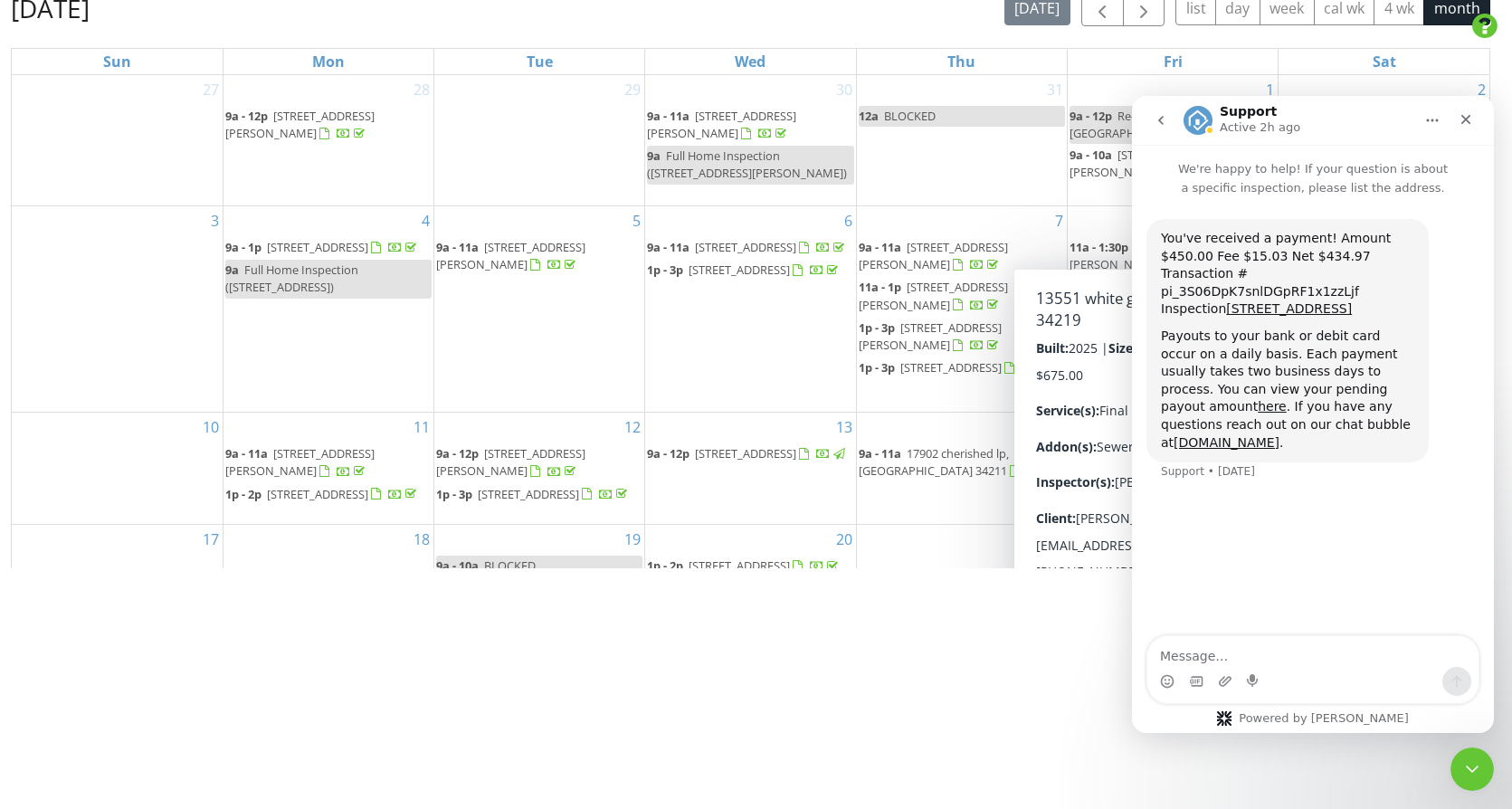
click at [1152, 121] on button "go back" at bounding box center [1160, 120] width 34 height 34
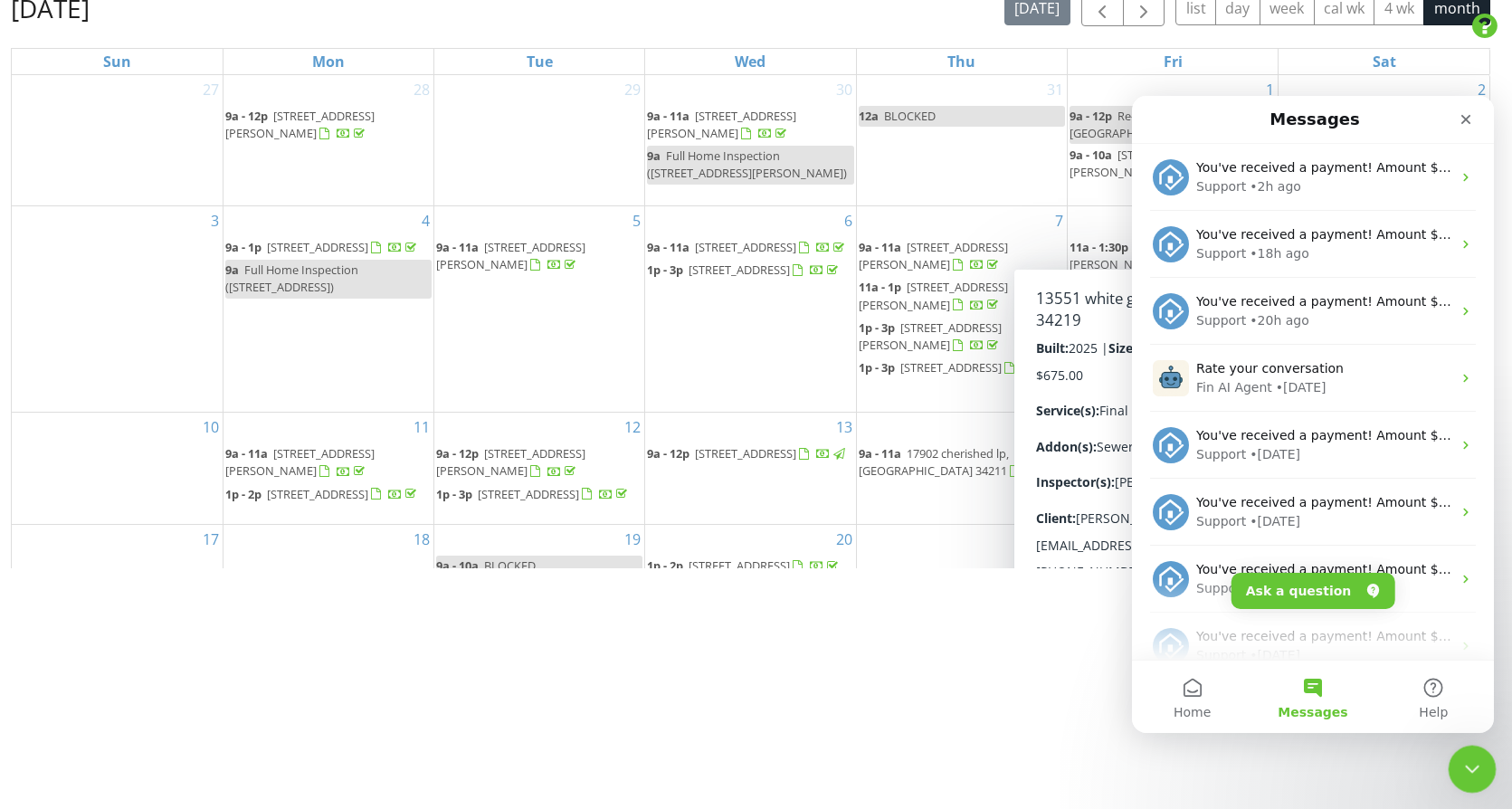
click at [1478, 760] on icon "Close Intercom Messenger" at bounding box center [1470, 767] width 22 height 22
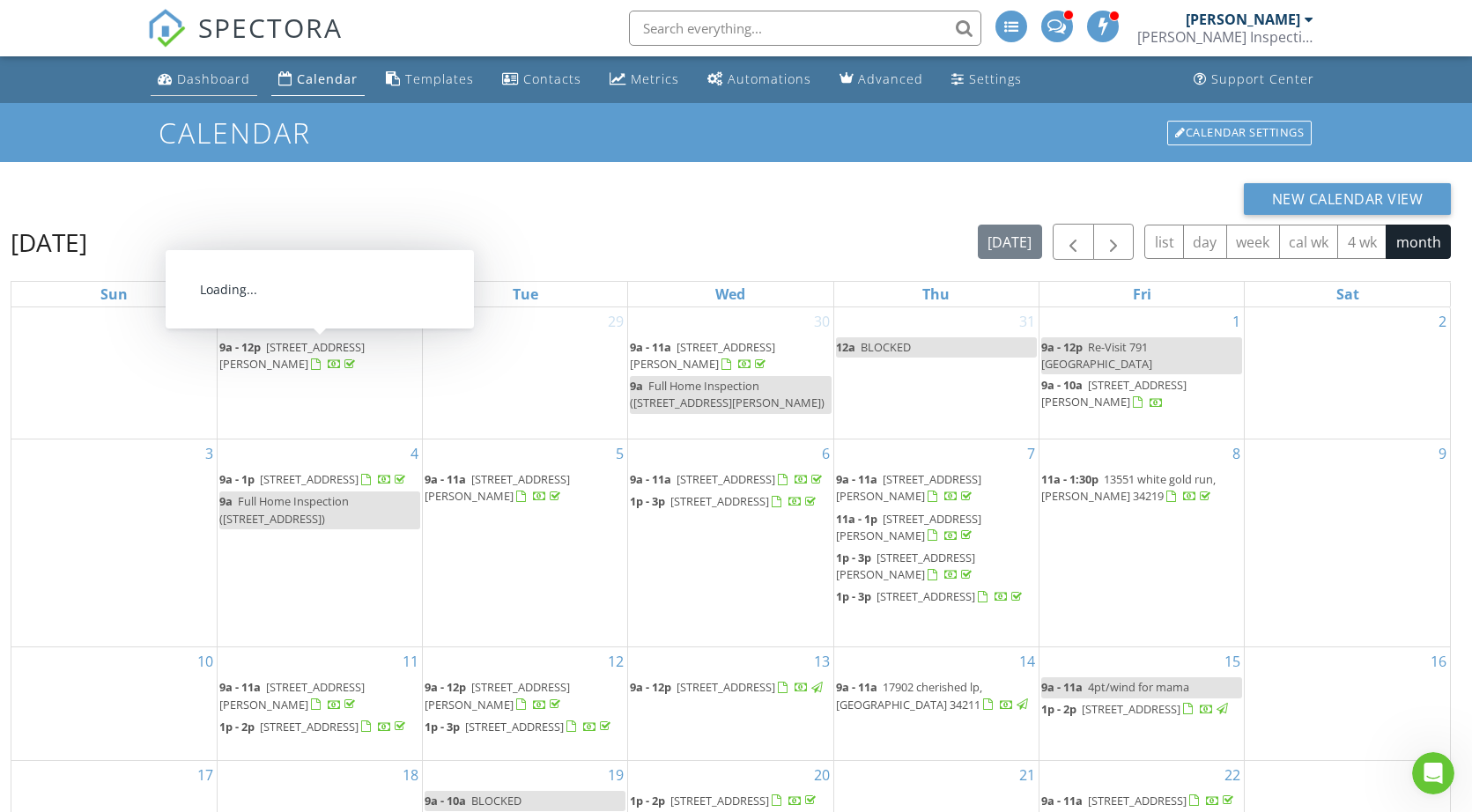
click at [211, 68] on link "Dashboard" at bounding box center [203, 80] width 107 height 32
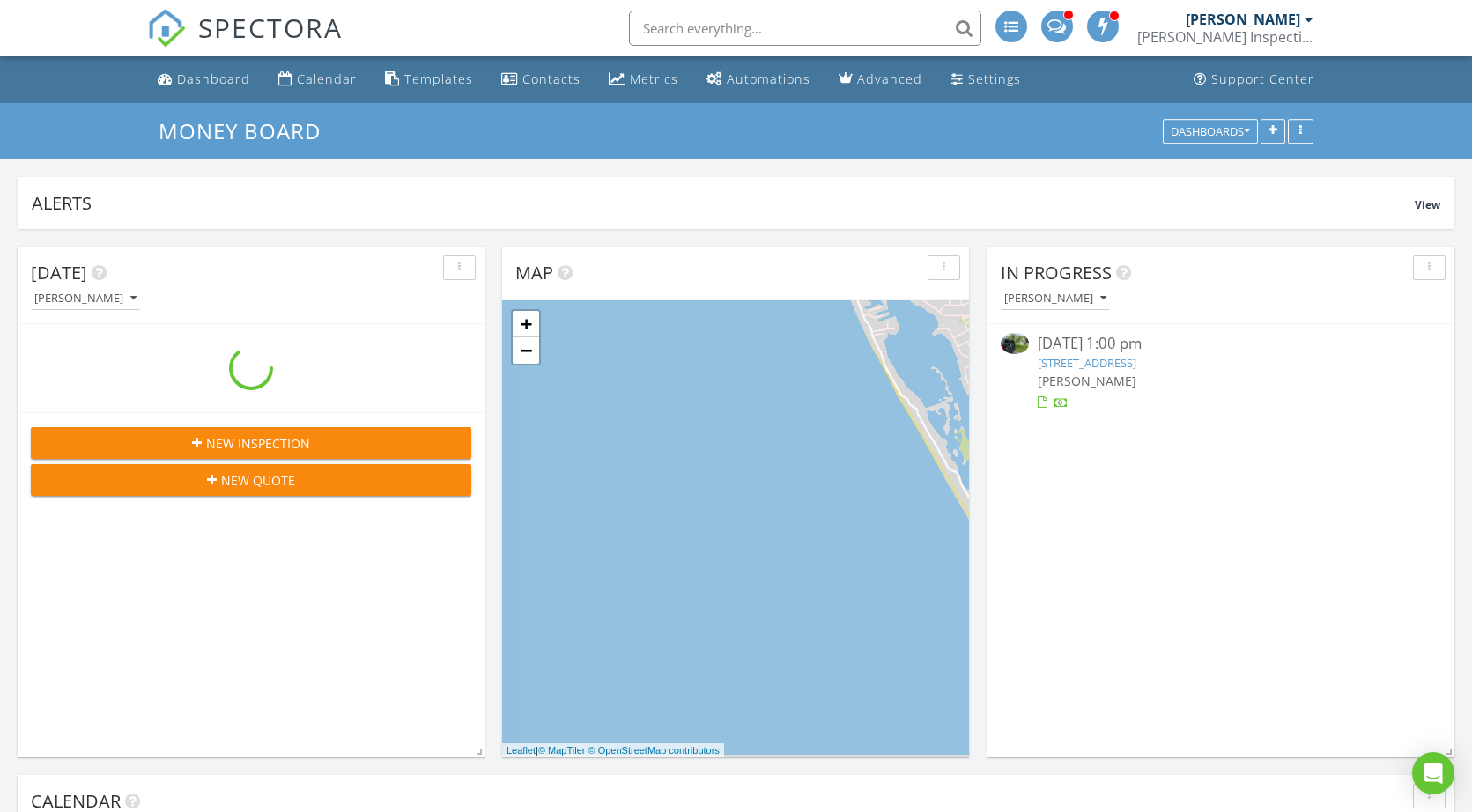
scroll to position [379, 467]
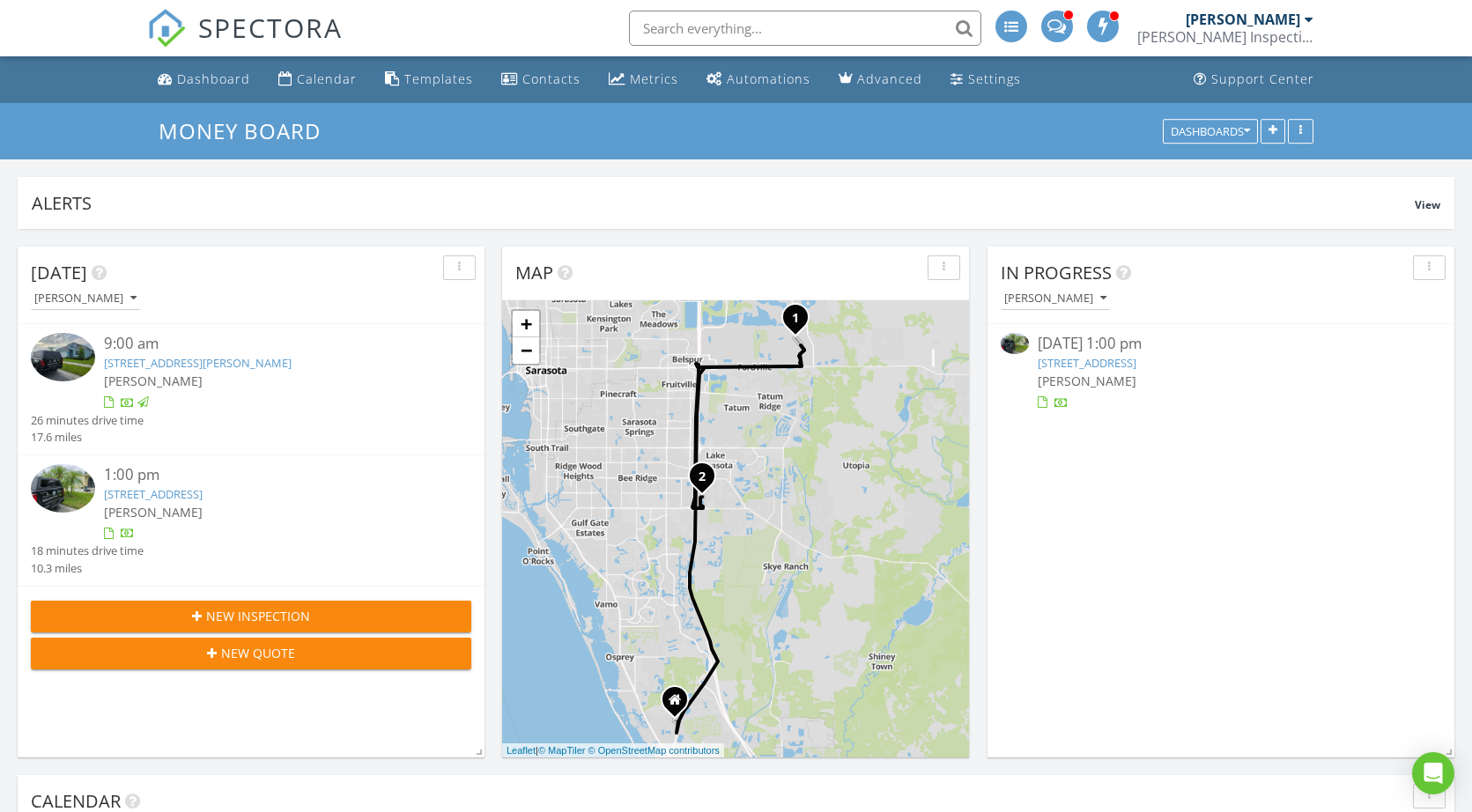
click at [1066, 21] on span at bounding box center [1057, 25] width 19 height 16
